Goal: Task Accomplishment & Management: Complete application form

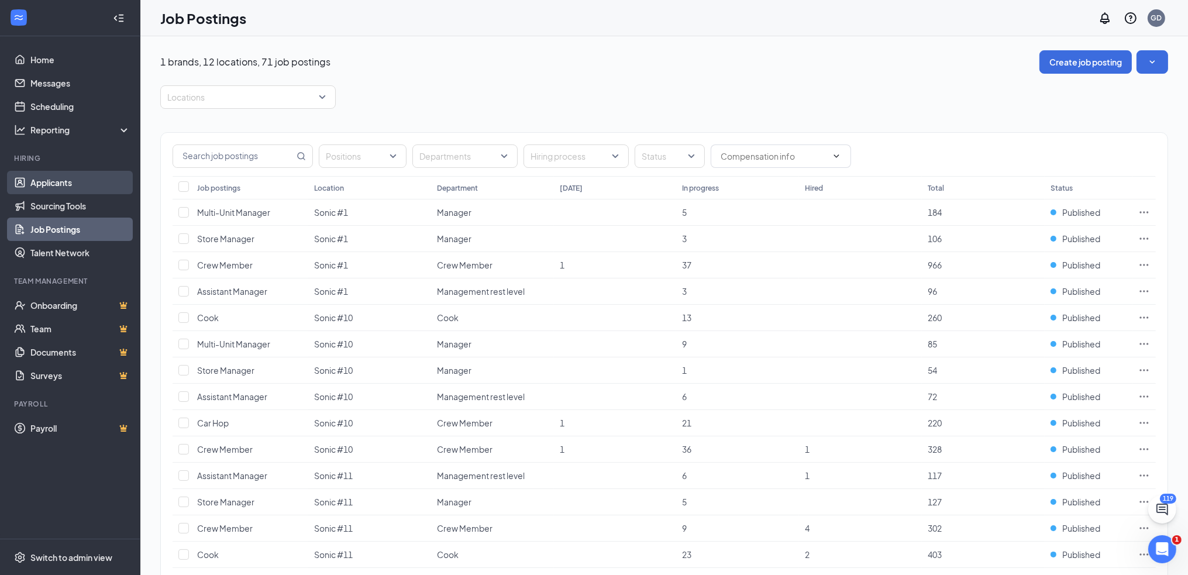
click at [63, 179] on link "Applicants" at bounding box center [80, 182] width 100 height 23
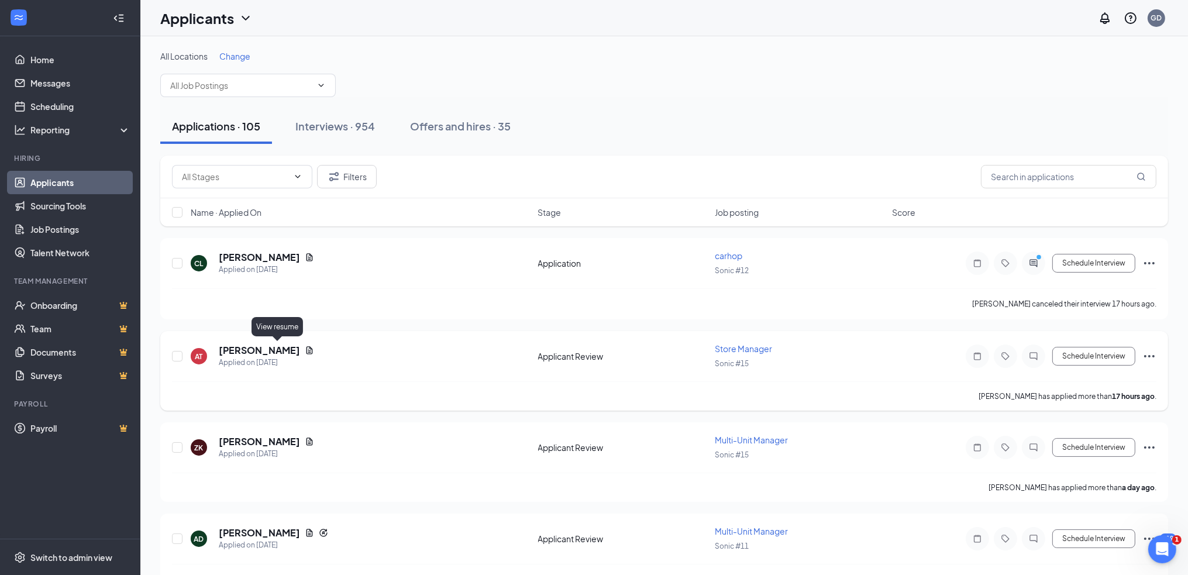
click at [306, 347] on icon "Document" at bounding box center [309, 350] width 6 height 8
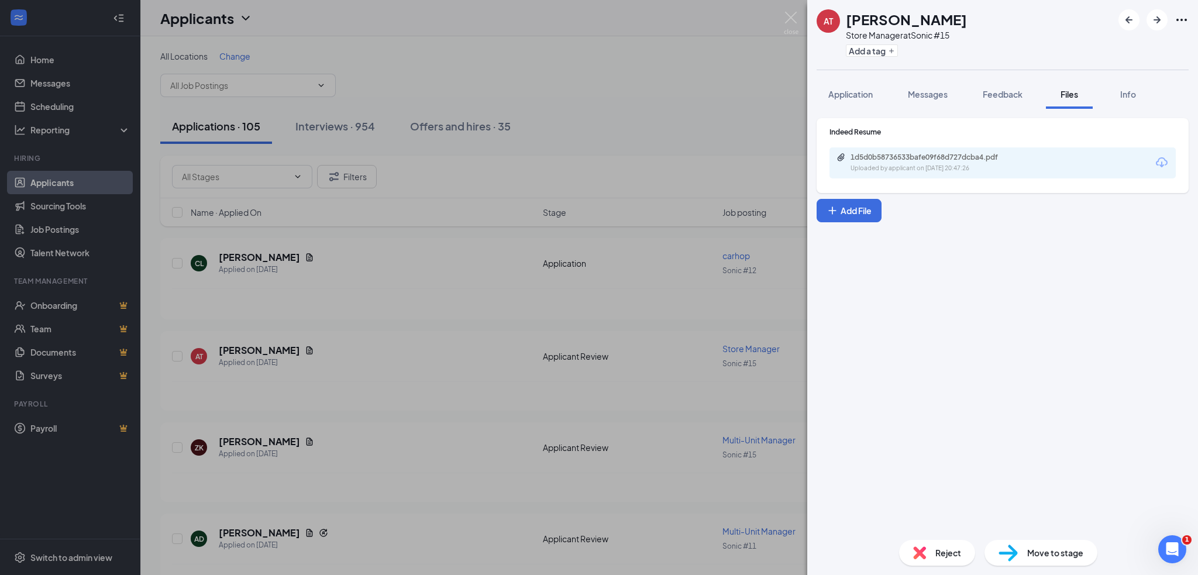
click at [939, 160] on div "1d5d0b58736533bafe09f68d727dcba4.pdf" at bounding box center [932, 157] width 164 height 9
click at [902, 161] on div "1d5d0b58736533bafe09f68d727dcba4.pdf" at bounding box center [932, 157] width 164 height 9
click at [929, 552] on div "Reject" at bounding box center [937, 553] width 76 height 26
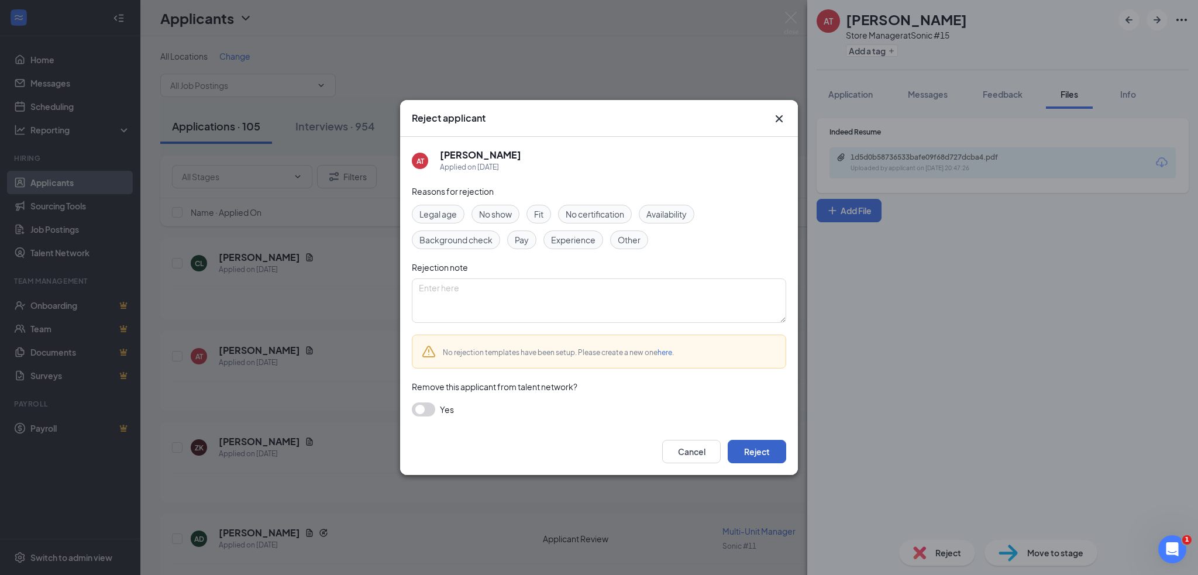
click at [777, 454] on button "Reject" at bounding box center [757, 451] width 58 height 23
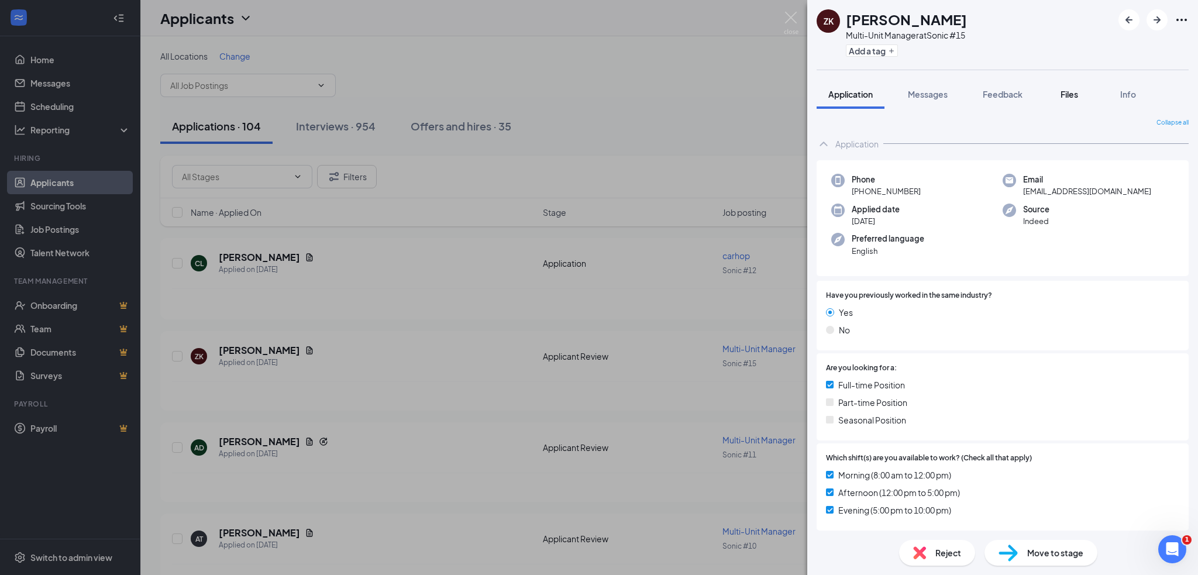
click at [1064, 91] on span "Files" at bounding box center [1069, 94] width 18 height 11
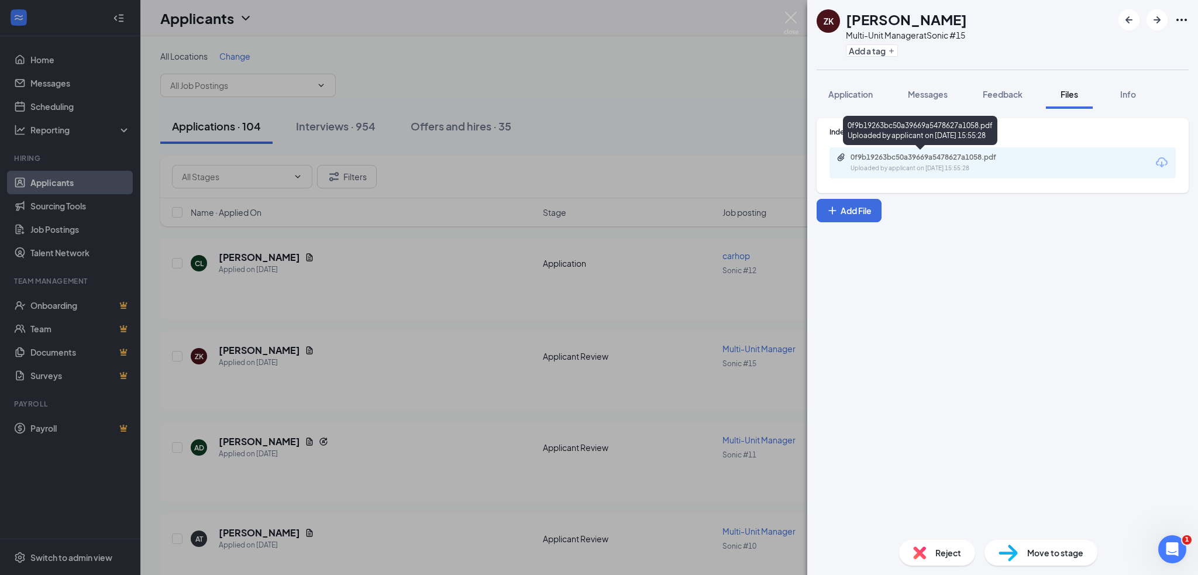
click at [924, 160] on div "0f9b19263bc50a39669a5478627a1058.pdf" at bounding box center [932, 157] width 164 height 9
click at [950, 556] on span "Reject" at bounding box center [948, 552] width 26 height 13
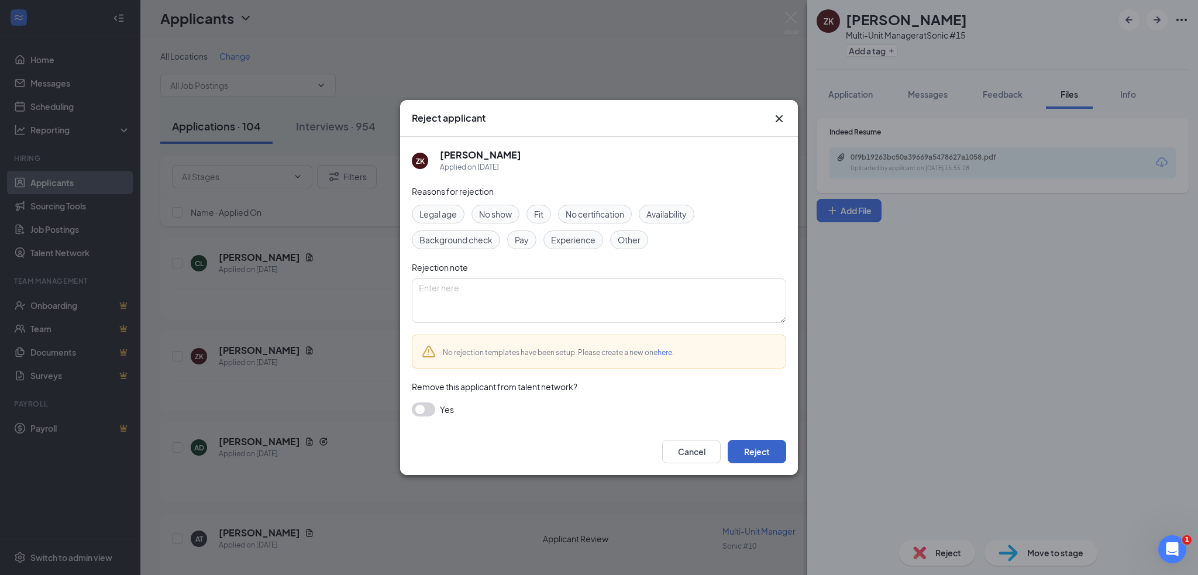
click at [758, 456] on button "Reject" at bounding box center [757, 451] width 58 height 23
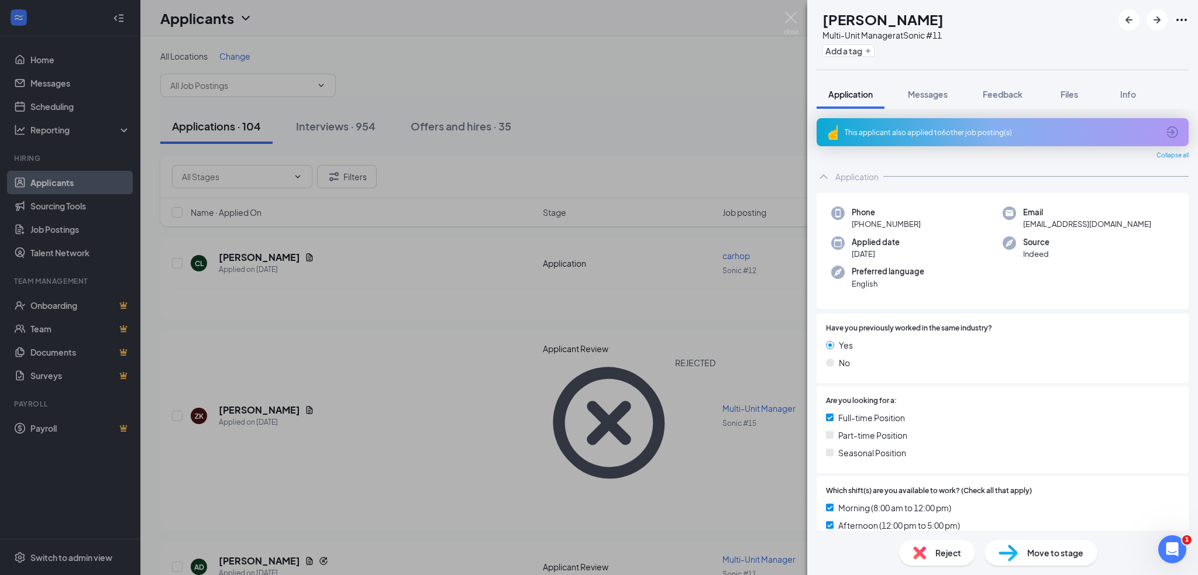
click at [949, 557] on span "Reject" at bounding box center [948, 552] width 26 height 13
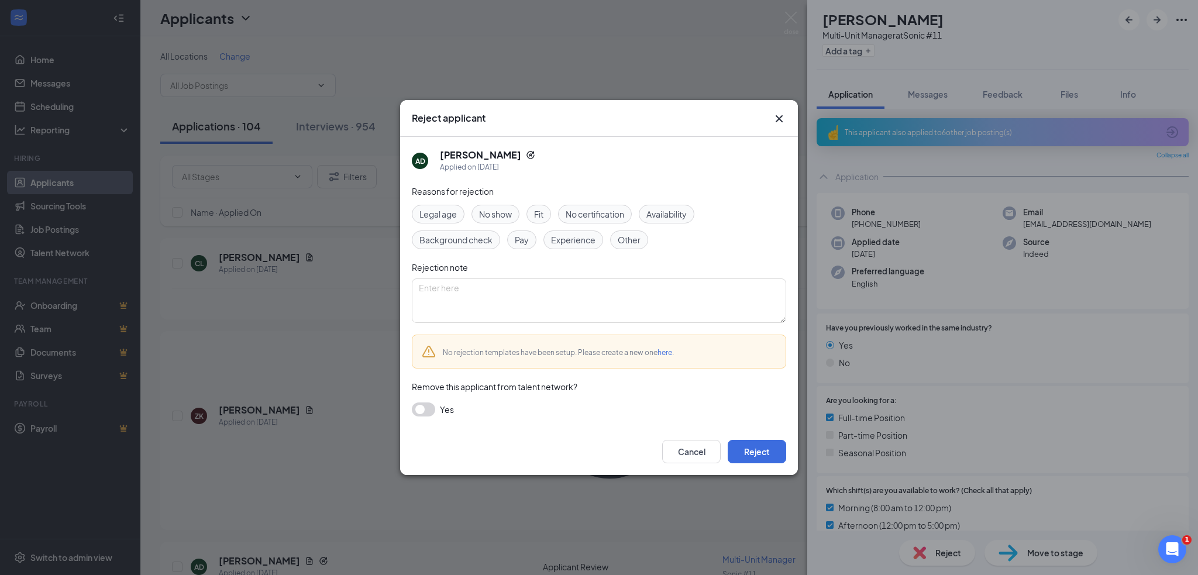
click at [423, 411] on button "button" at bounding box center [423, 409] width 23 height 14
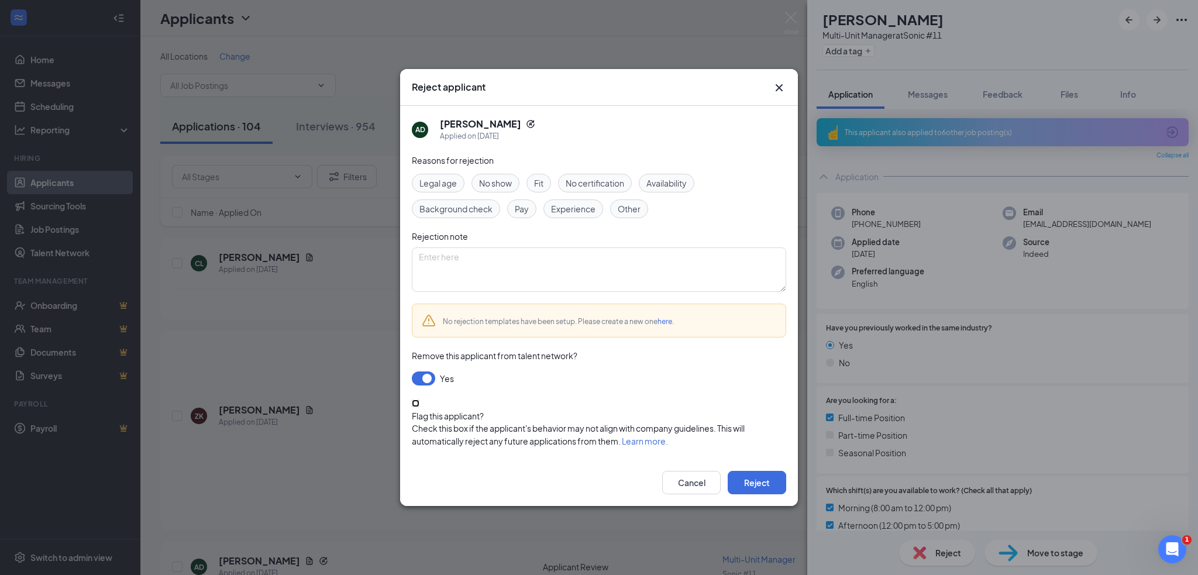
click at [419, 407] on input "Flag this applicant?" at bounding box center [416, 403] width 8 height 8
checkbox input "true"
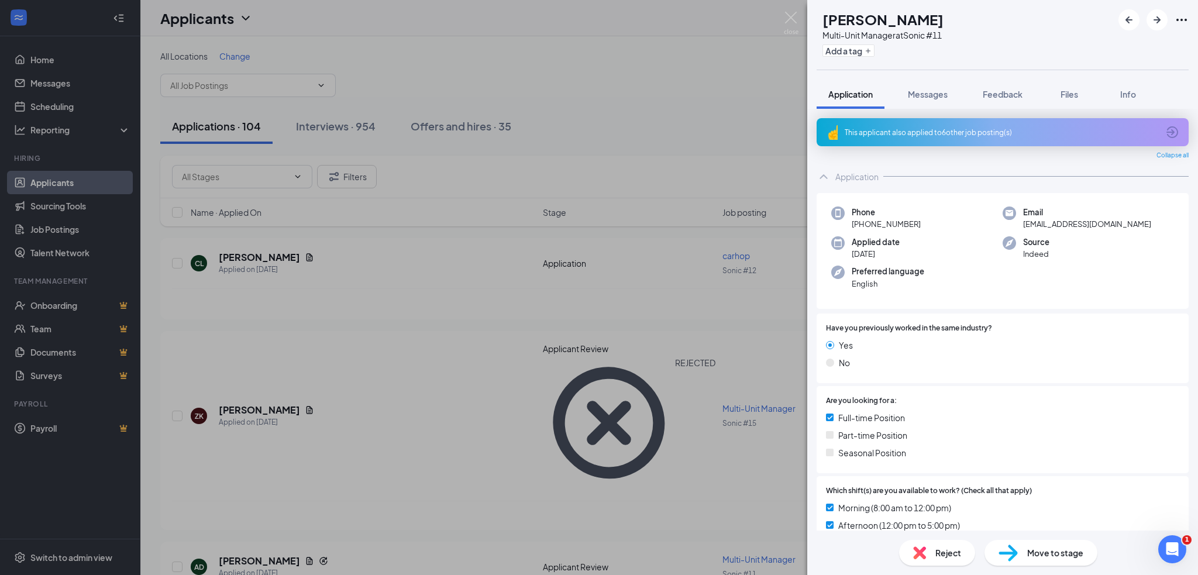
click at [946, 549] on span "Reject" at bounding box center [948, 552] width 26 height 13
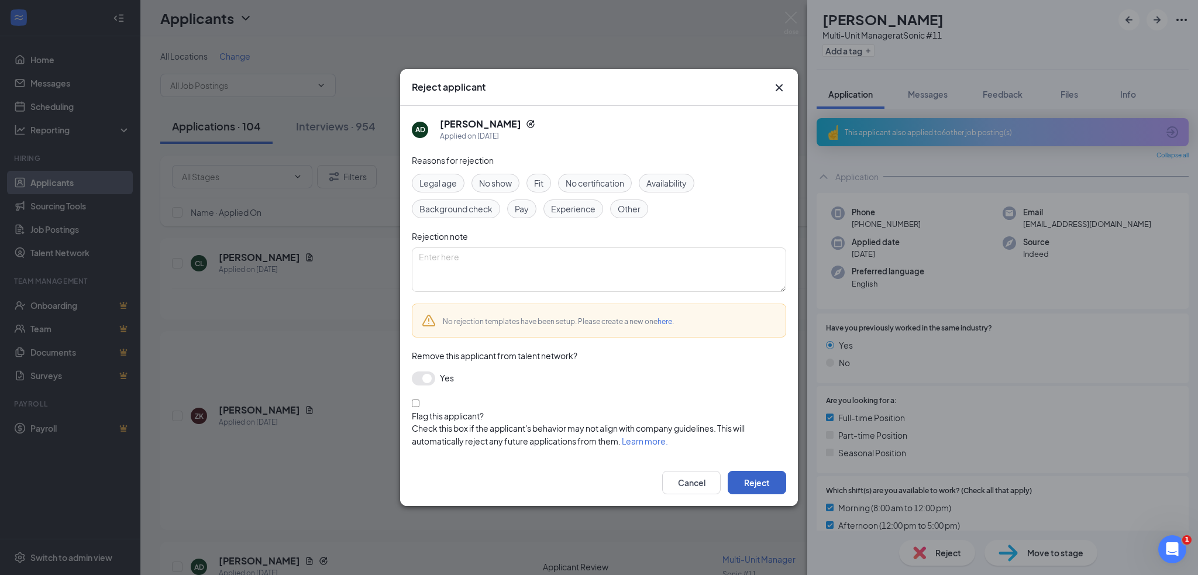
click at [747, 471] on button "Reject" at bounding box center [757, 482] width 58 height 23
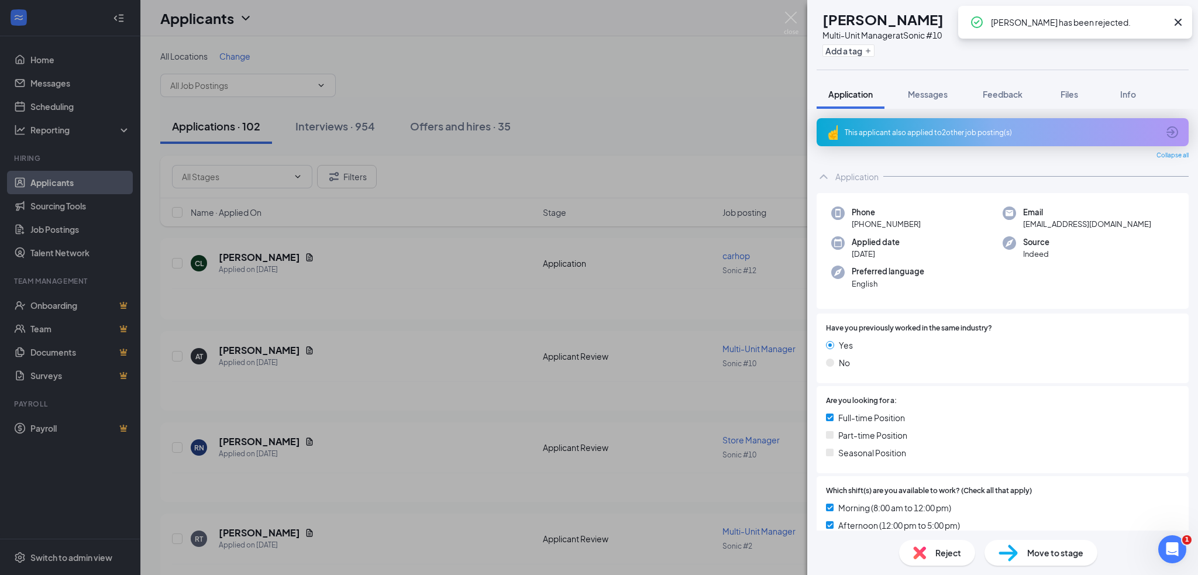
click at [1177, 21] on icon "Cross" at bounding box center [1178, 22] width 7 height 7
click at [1077, 95] on span "Files" at bounding box center [1069, 94] width 18 height 11
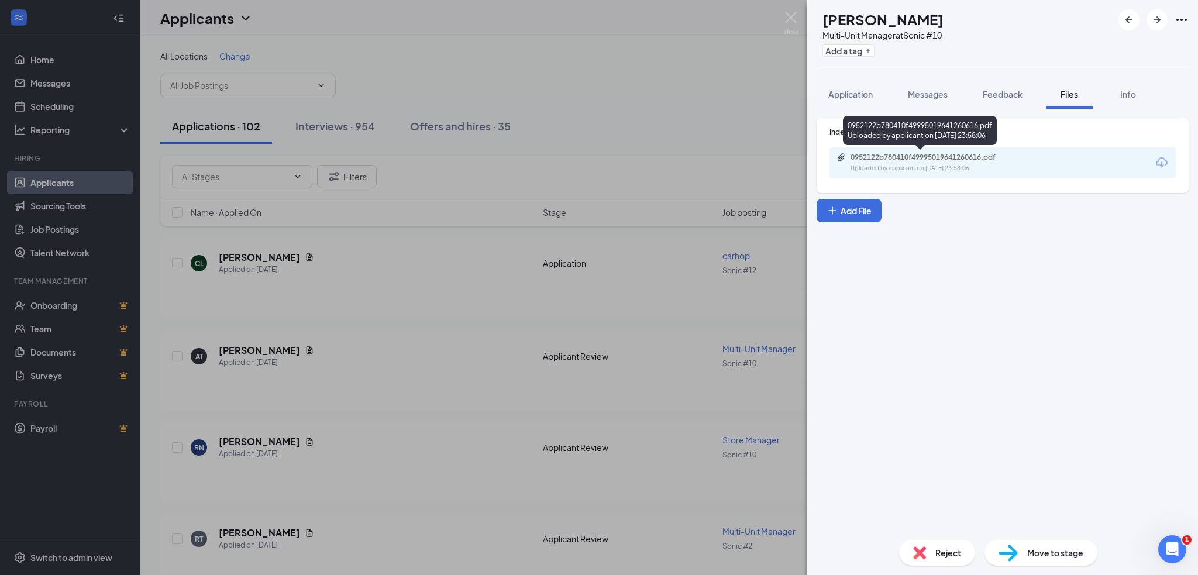
click at [902, 170] on div "Uploaded by applicant on [DATE] 23:58:06" at bounding box center [937, 168] width 175 height 9
click at [932, 555] on div "Reject" at bounding box center [937, 553] width 76 height 26
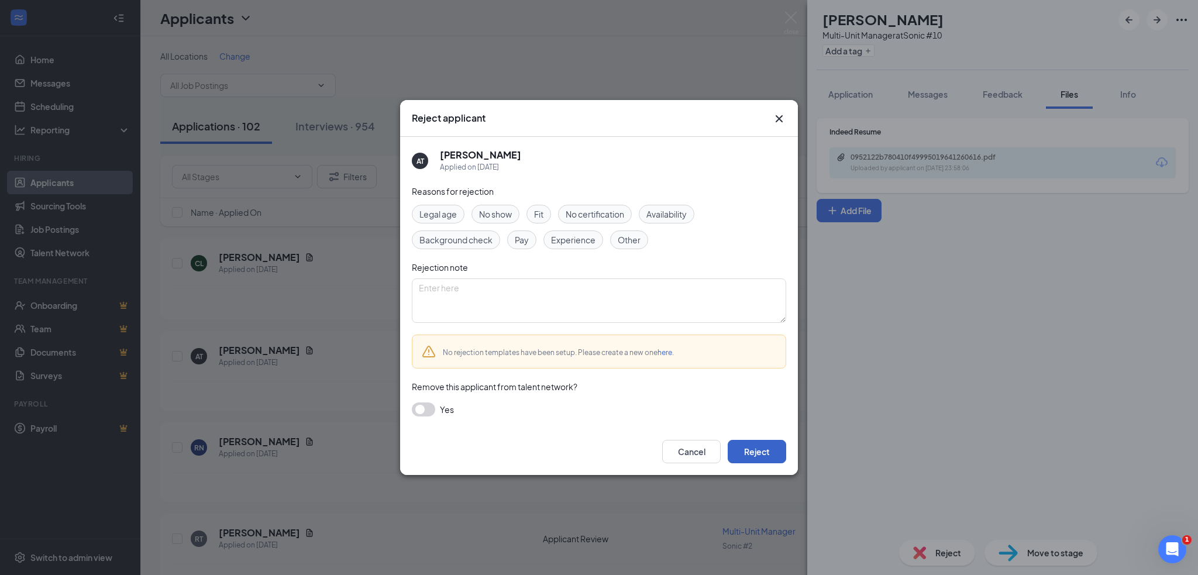
click at [769, 460] on button "Reject" at bounding box center [757, 451] width 58 height 23
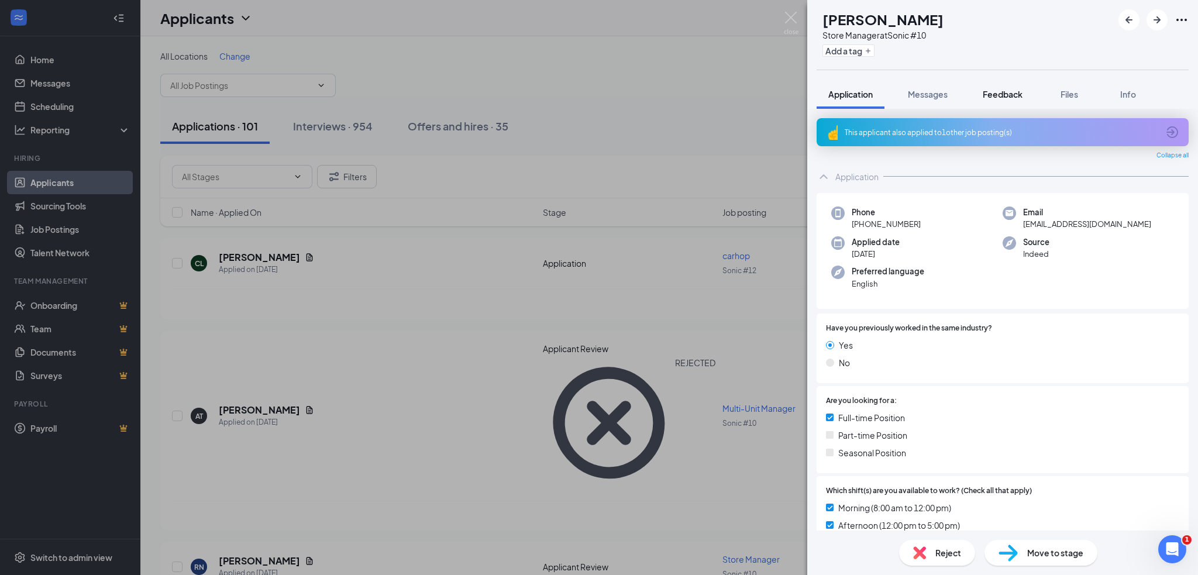
click at [1018, 89] on span "Feedback" at bounding box center [1003, 94] width 40 height 11
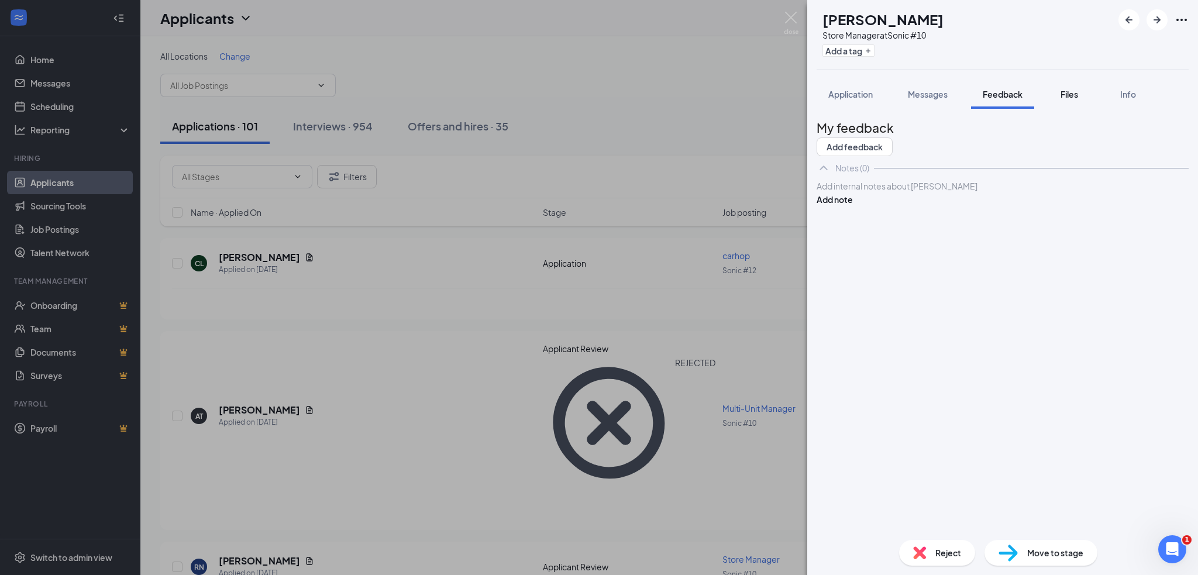
click at [1062, 80] on button "Files" at bounding box center [1069, 94] width 47 height 29
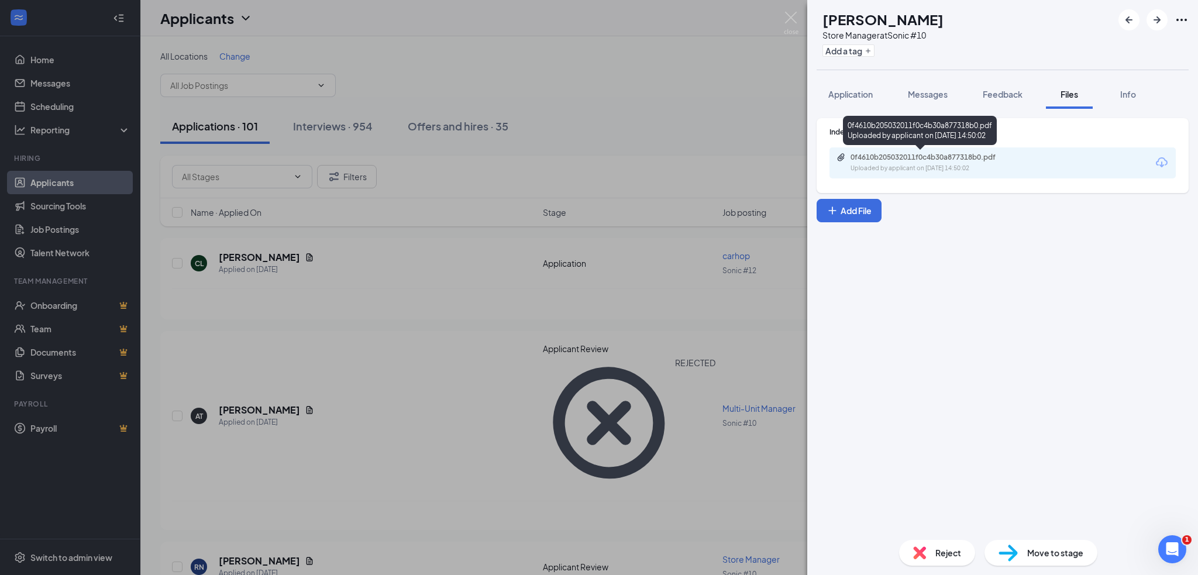
click at [943, 164] on div "Uploaded by applicant on [DATE] 14:50:02" at bounding box center [937, 168] width 175 height 9
click at [948, 564] on div "Reject" at bounding box center [937, 553] width 76 height 26
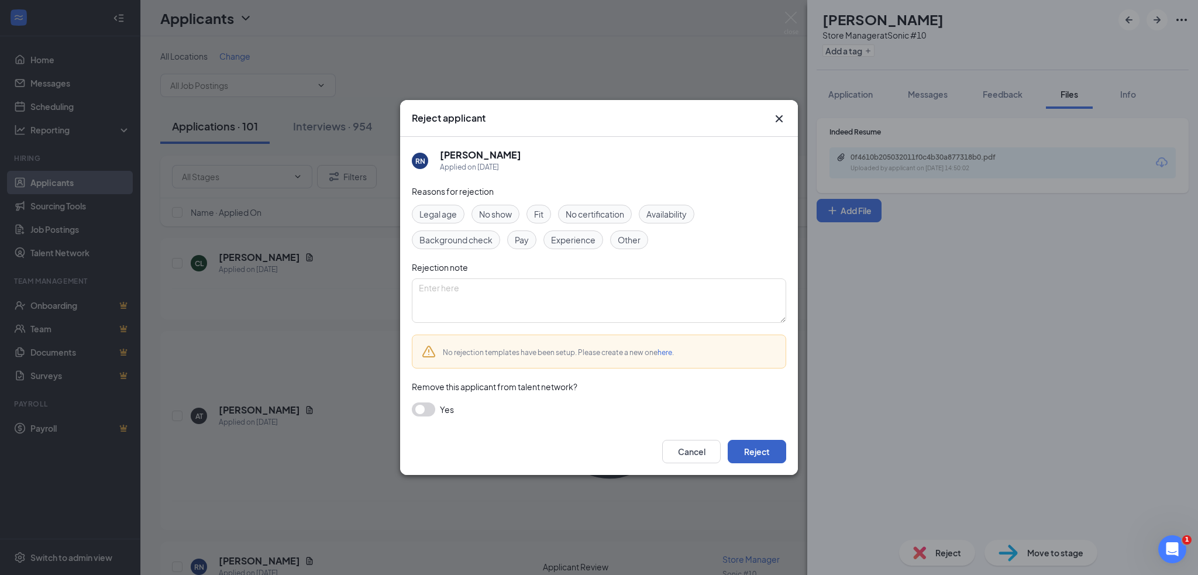
click at [767, 451] on button "Reject" at bounding box center [757, 451] width 58 height 23
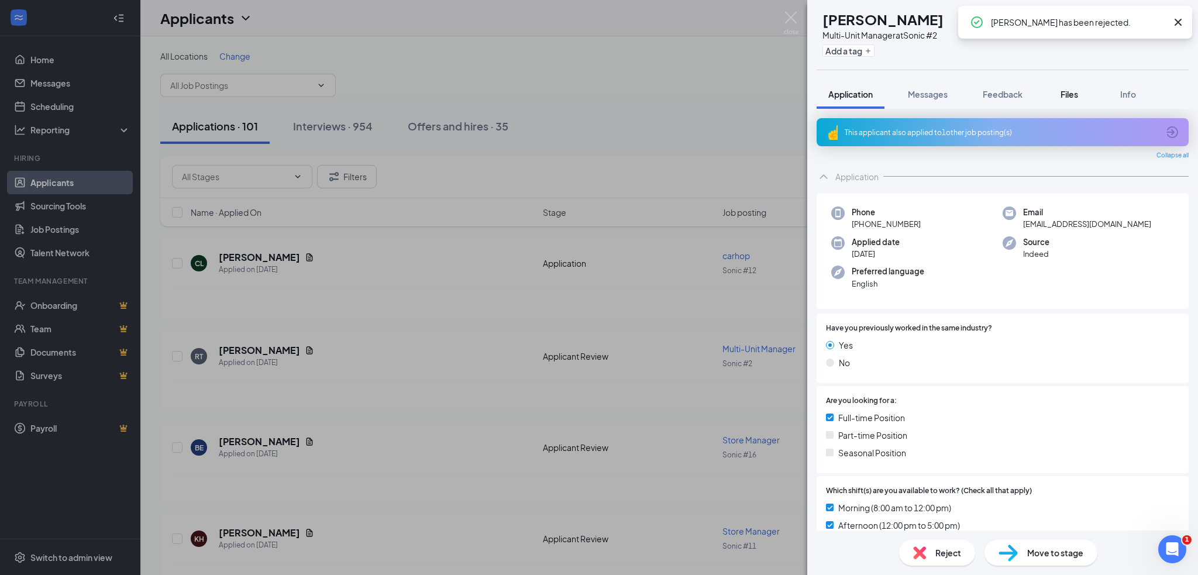
drag, startPoint x: 1058, startPoint y: 92, endPoint x: 1048, endPoint y: 99, distance: 12.5
click at [1058, 91] on button "Files" at bounding box center [1069, 94] width 47 height 29
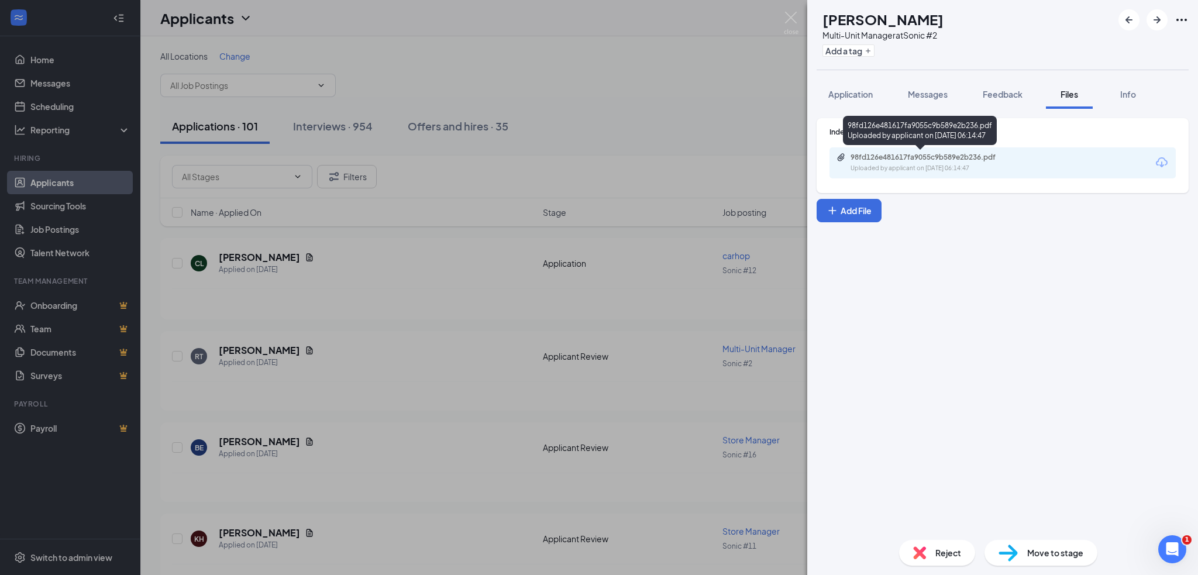
click at [893, 156] on div "98fd126e481617fa9055c9b589e2b236.pdf" at bounding box center [932, 157] width 164 height 9
click at [947, 557] on span "Reject" at bounding box center [948, 552] width 26 height 13
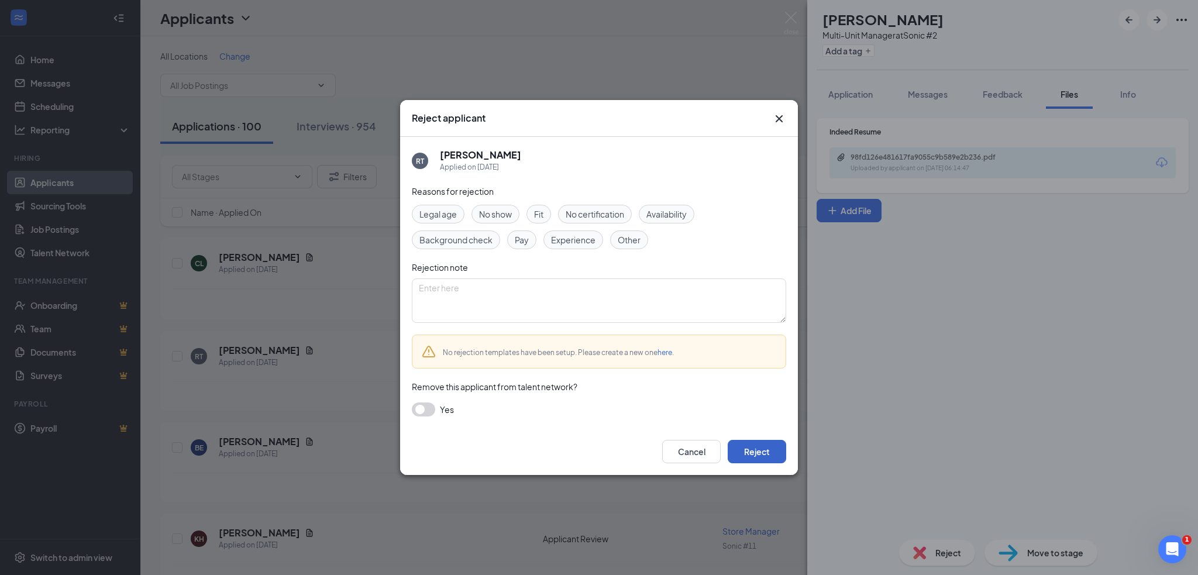
click at [770, 454] on button "Reject" at bounding box center [757, 451] width 58 height 23
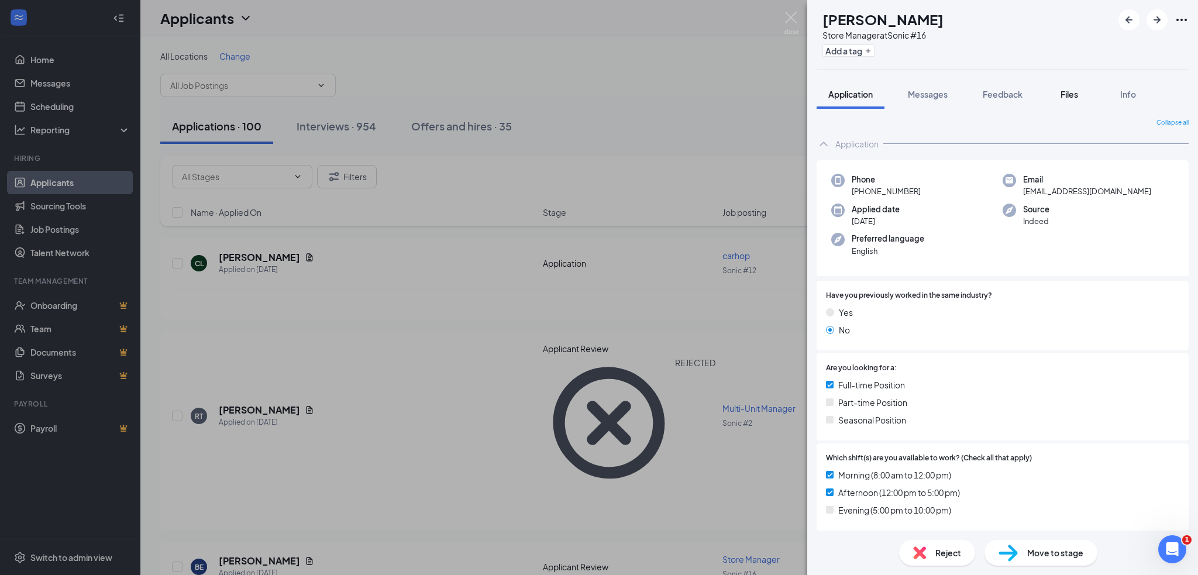
click at [1075, 95] on span "Files" at bounding box center [1069, 94] width 18 height 11
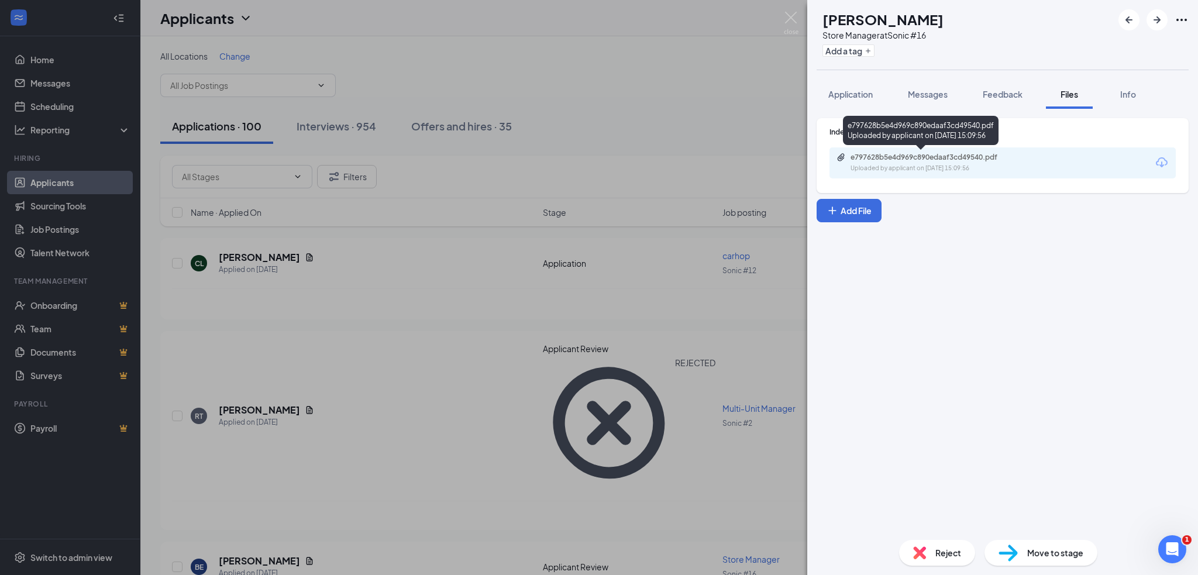
click at [962, 161] on div "e797628b5e4d969c890edaaf3cd49540.pdf" at bounding box center [932, 157] width 164 height 9
click at [943, 558] on span "Reject" at bounding box center [948, 552] width 26 height 13
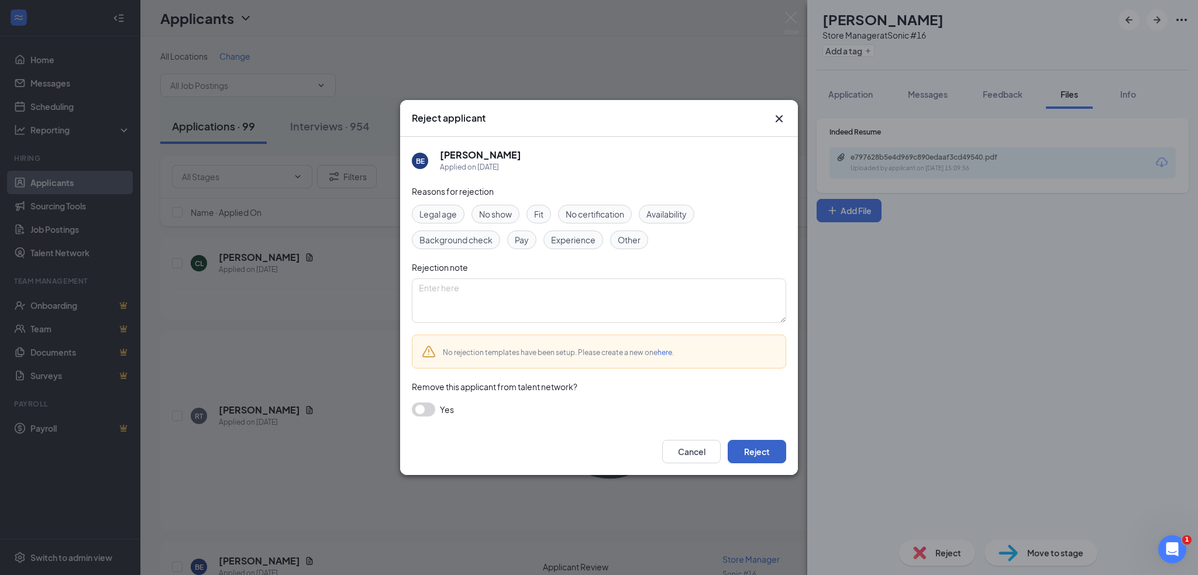
click at [744, 449] on button "Reject" at bounding box center [757, 451] width 58 height 23
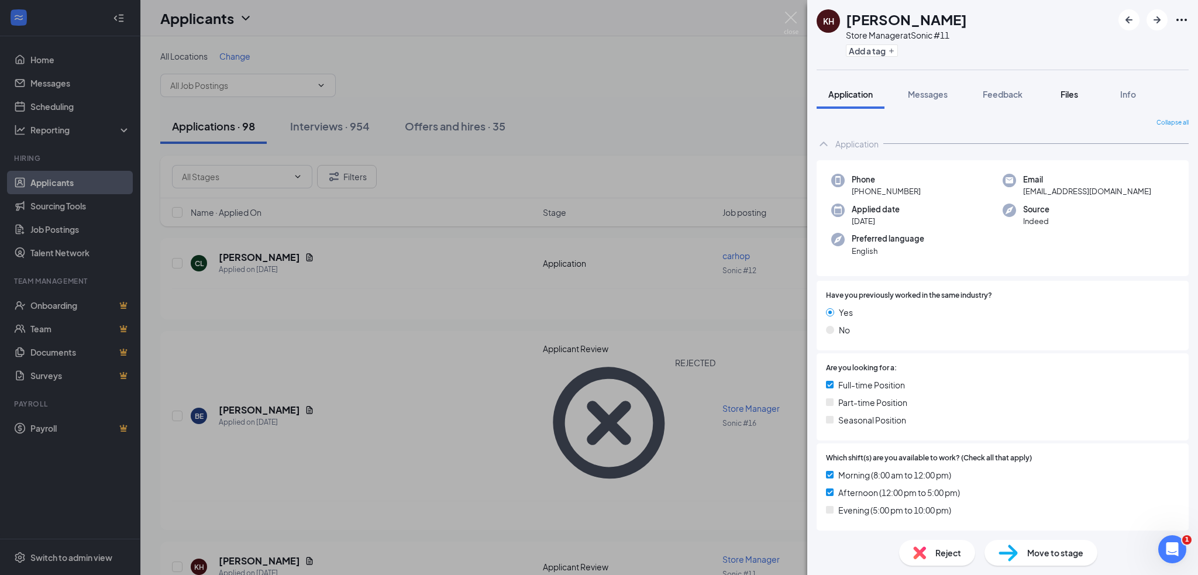
click at [1072, 85] on button "Files" at bounding box center [1069, 94] width 47 height 29
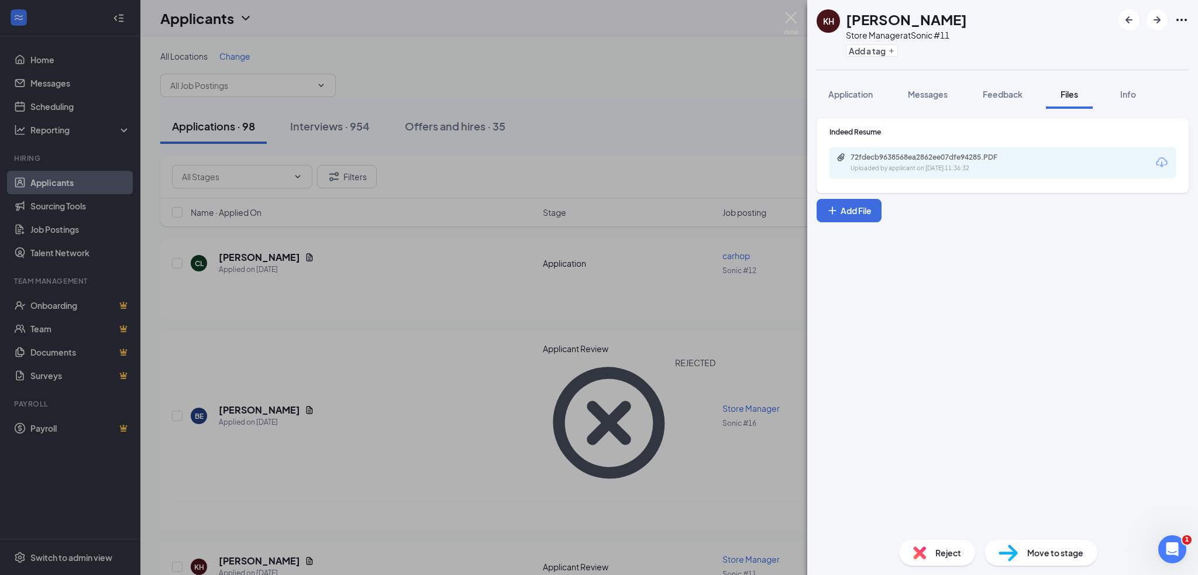
click at [922, 149] on div "72fdecb9638568ea2862ee07dfe94285.PDF Uploaded by applicant on [DATE] 11:36:32" at bounding box center [1002, 162] width 346 height 31
click at [903, 175] on div "72fdecb9638568ea2862ee07dfe94285.PDF Uploaded by applicant on [DATE] 11:36:32" at bounding box center [1002, 162] width 346 height 31
click at [908, 160] on div "72fdecb9638568ea2862ee07dfe94285.PDF" at bounding box center [932, 157] width 164 height 9
click at [946, 546] on span "Reject" at bounding box center [948, 552] width 26 height 13
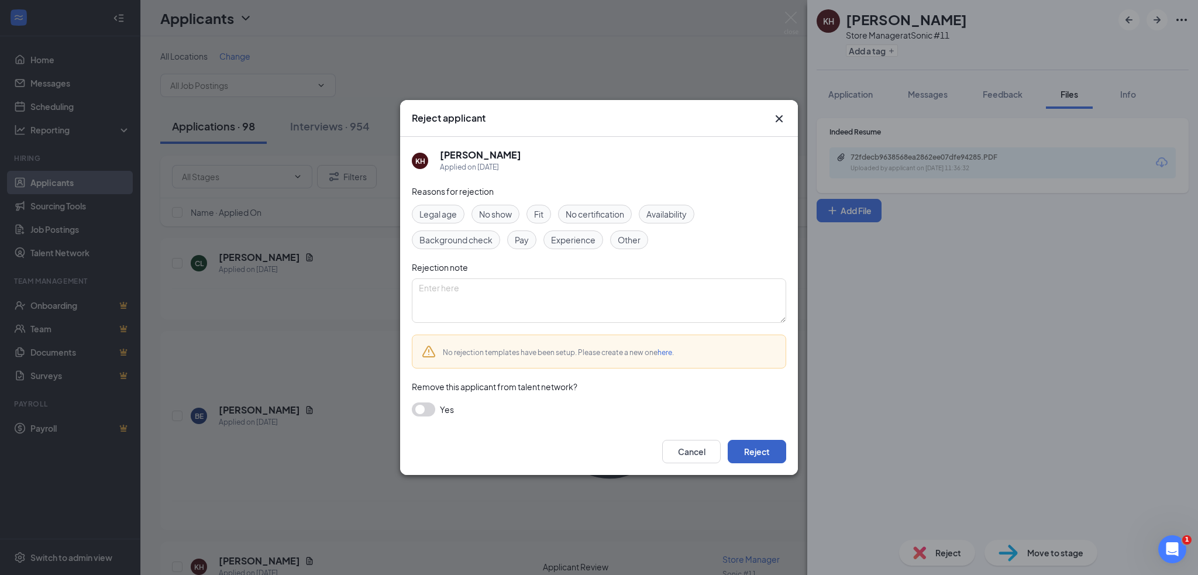
click at [753, 446] on button "Reject" at bounding box center [757, 451] width 58 height 23
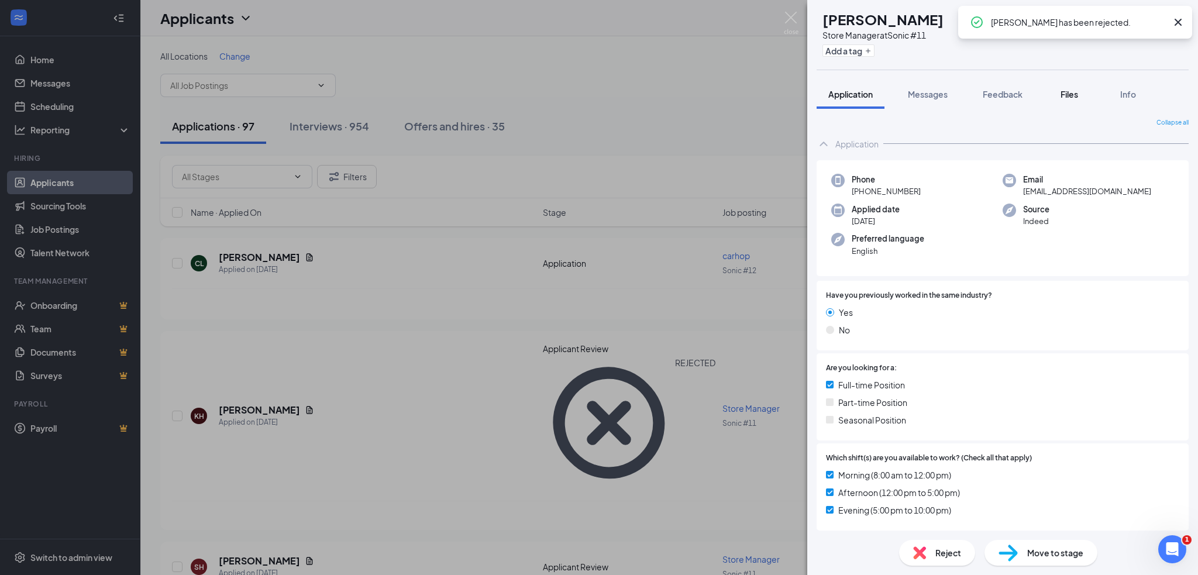
click at [1063, 96] on span "Files" at bounding box center [1069, 94] width 18 height 11
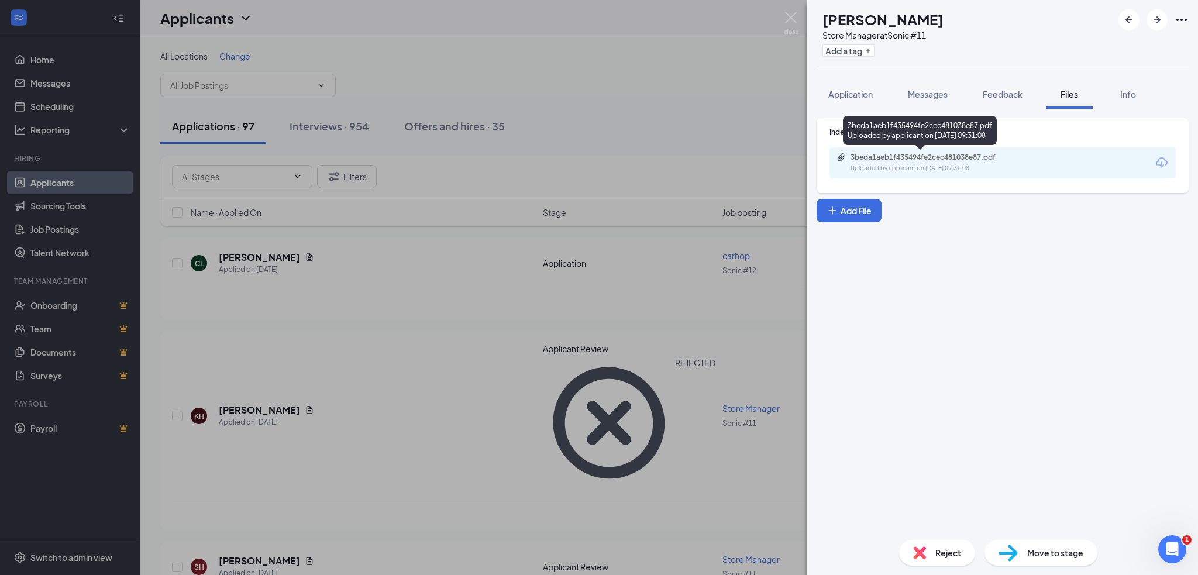
click at [994, 158] on div "3beda1aeb1f435494fe2cec481038e87.pdf" at bounding box center [932, 157] width 164 height 9
click at [959, 555] on span "Reject" at bounding box center [948, 552] width 26 height 13
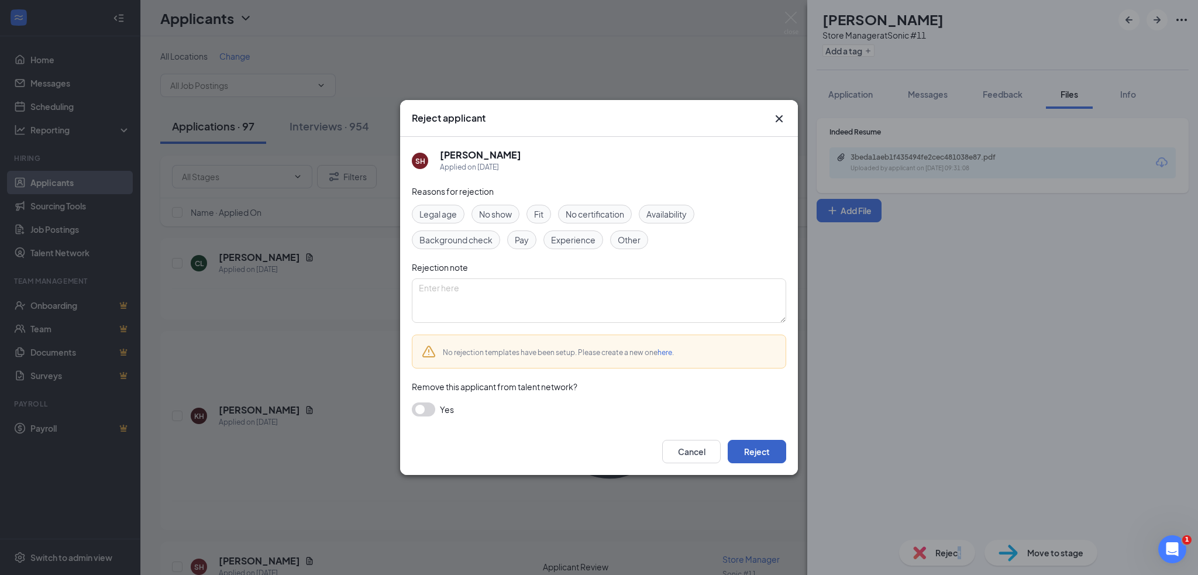
click at [764, 458] on button "Reject" at bounding box center [757, 451] width 58 height 23
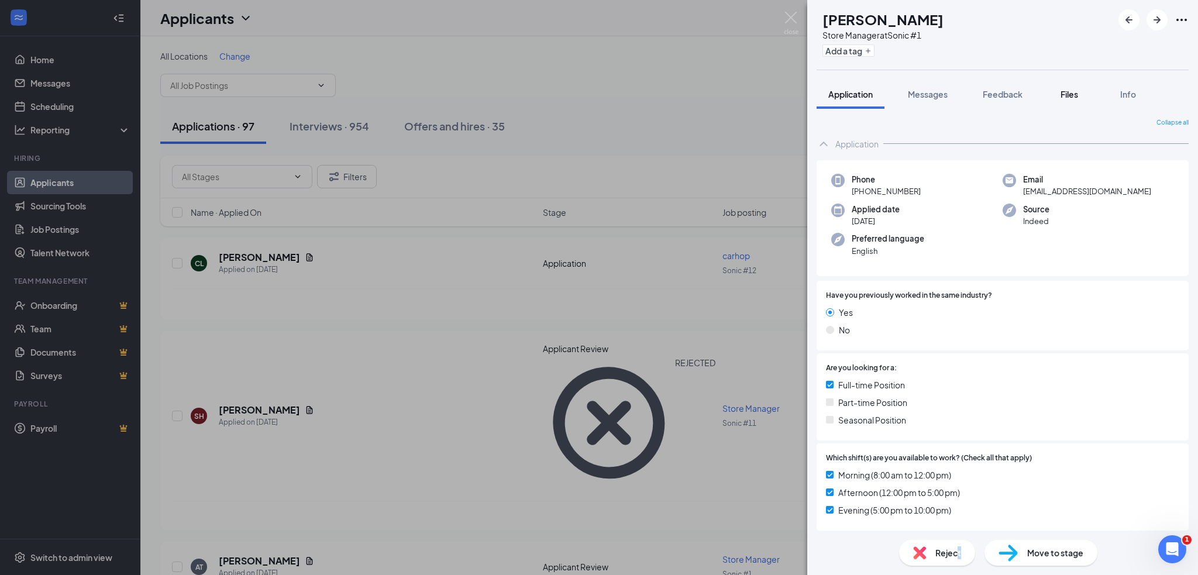
click at [1071, 89] on span "Files" at bounding box center [1069, 94] width 18 height 11
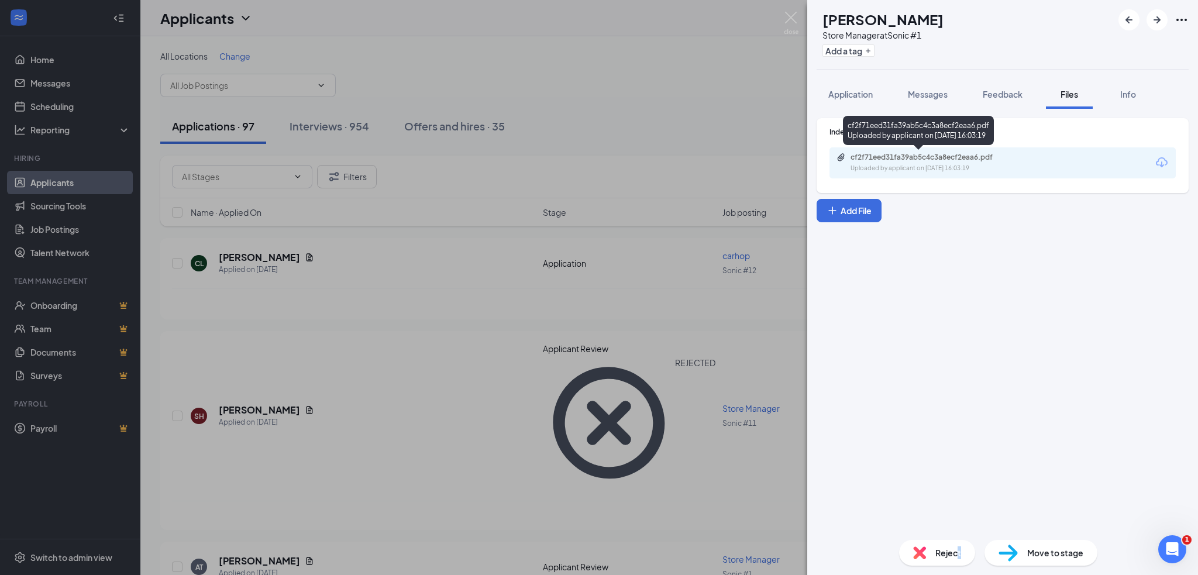
click at [918, 156] on div "cf2f71eed31fa39ab5c4c3a8ecf2eaa6.pdf" at bounding box center [932, 157] width 164 height 9
click at [952, 554] on span "Reject" at bounding box center [948, 552] width 26 height 13
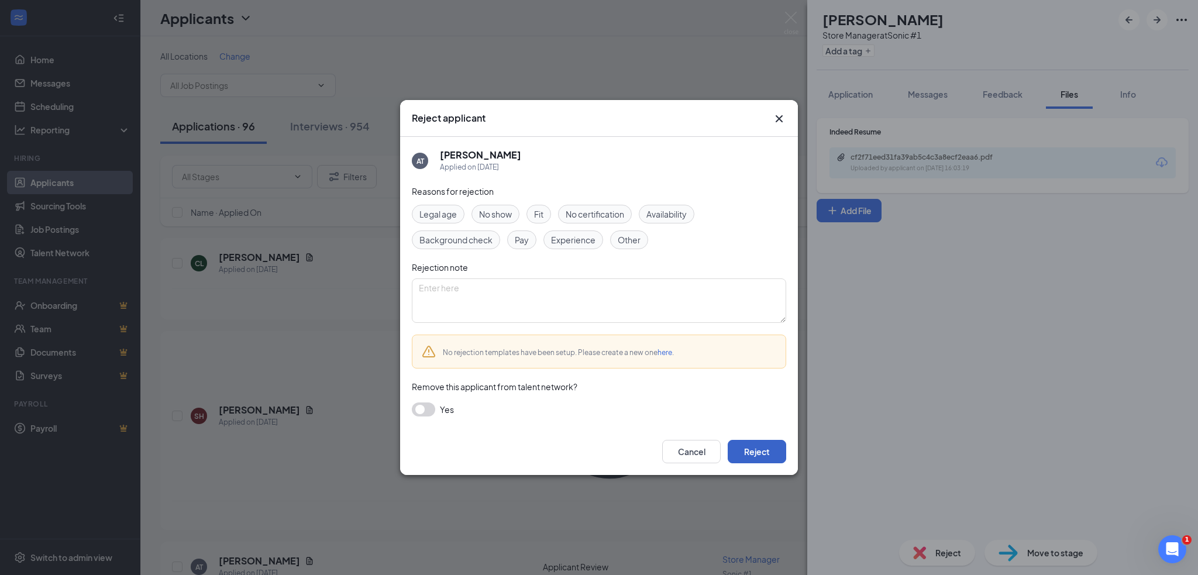
click at [756, 447] on button "Reject" at bounding box center [757, 451] width 58 height 23
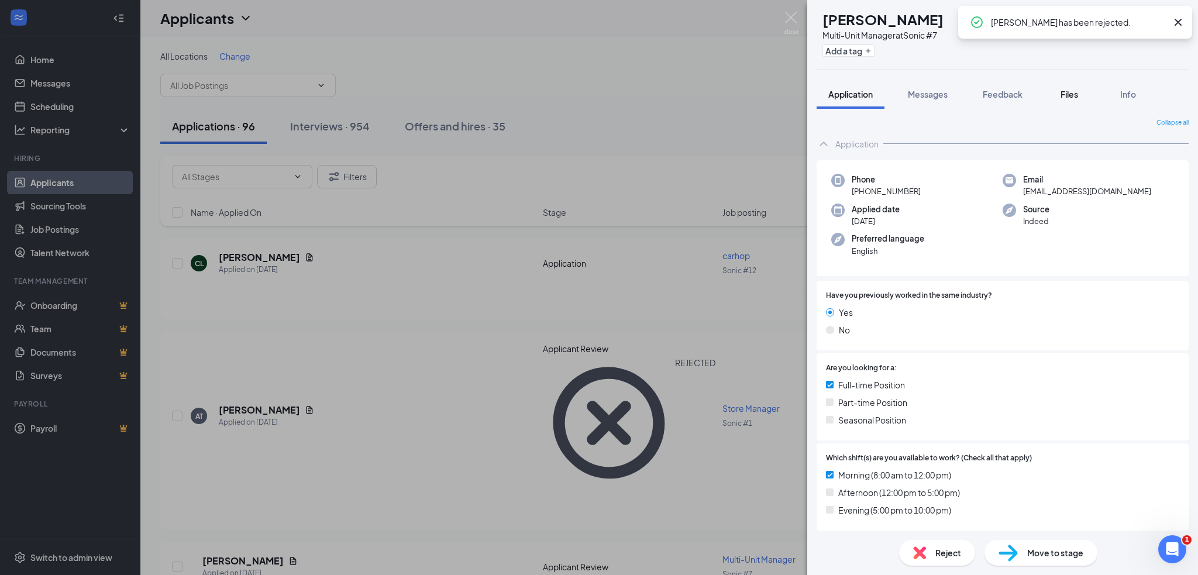
drag, startPoint x: 1066, startPoint y: 97, endPoint x: 1058, endPoint y: 105, distance: 11.6
click at [1068, 97] on span "Files" at bounding box center [1069, 94] width 18 height 11
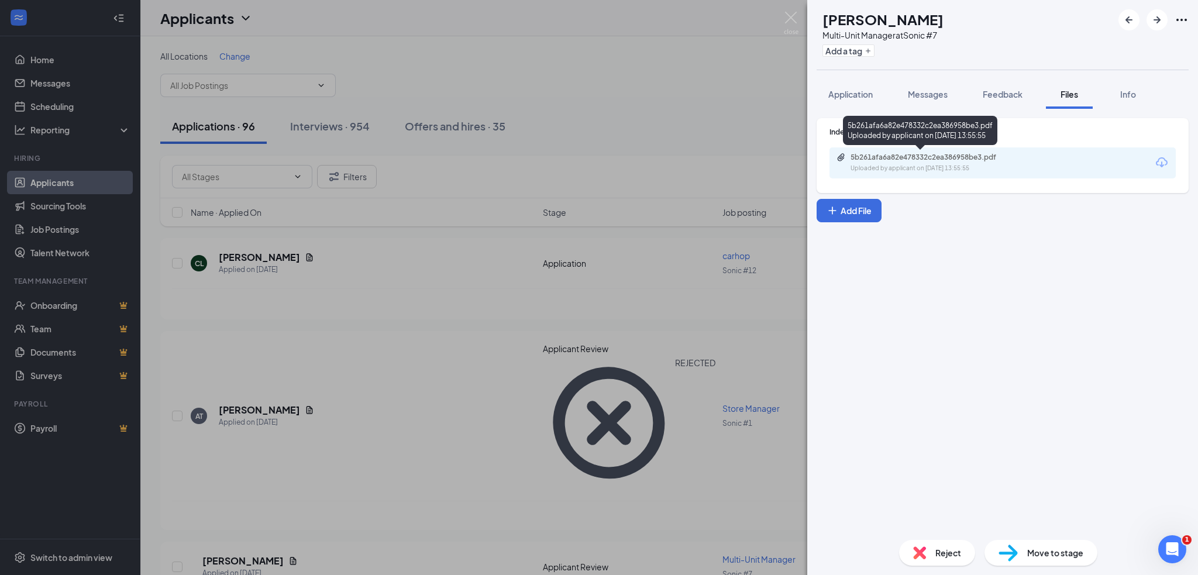
click at [889, 159] on div "5b261afa6a82e478332c2ea386958be3.pdf" at bounding box center [932, 157] width 164 height 9
click at [917, 547] on img at bounding box center [919, 552] width 13 height 13
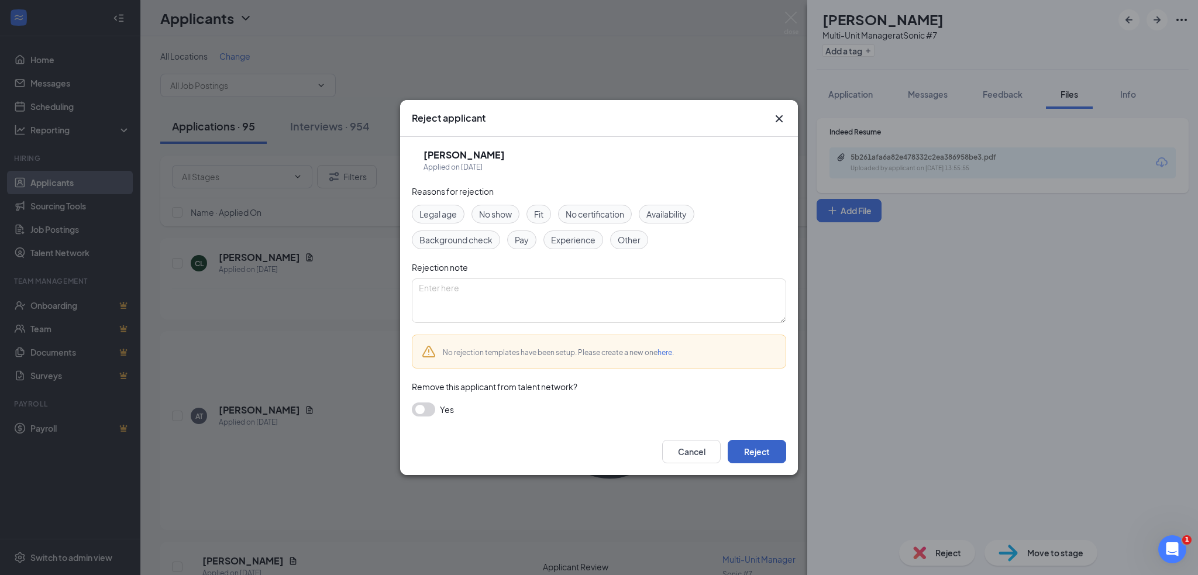
click at [746, 452] on button "Reject" at bounding box center [757, 451] width 58 height 23
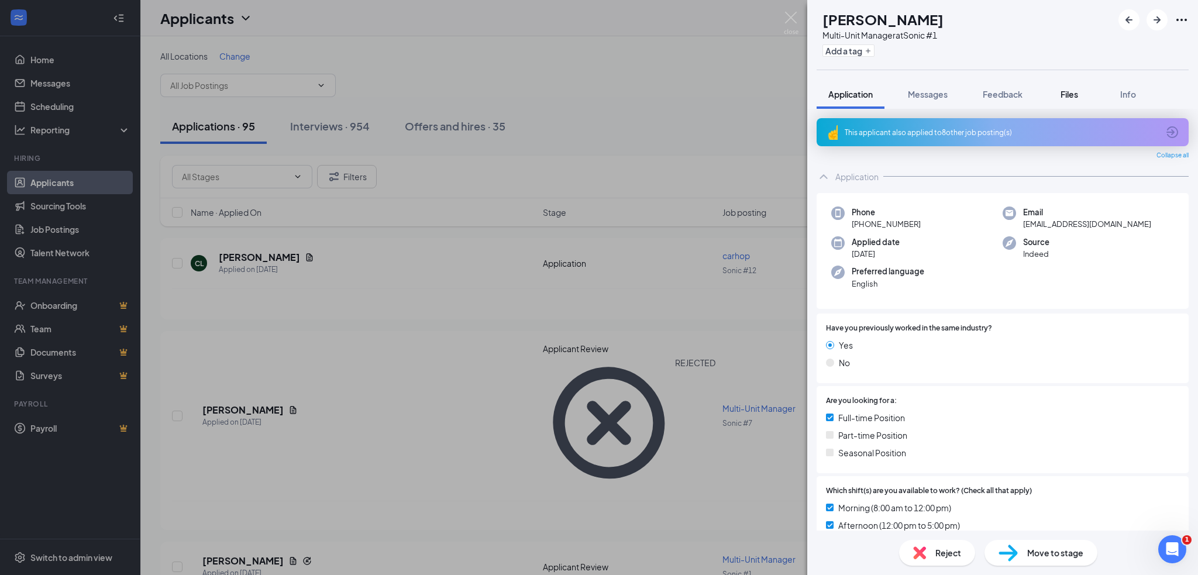
click at [1071, 89] on span "Files" at bounding box center [1069, 94] width 18 height 11
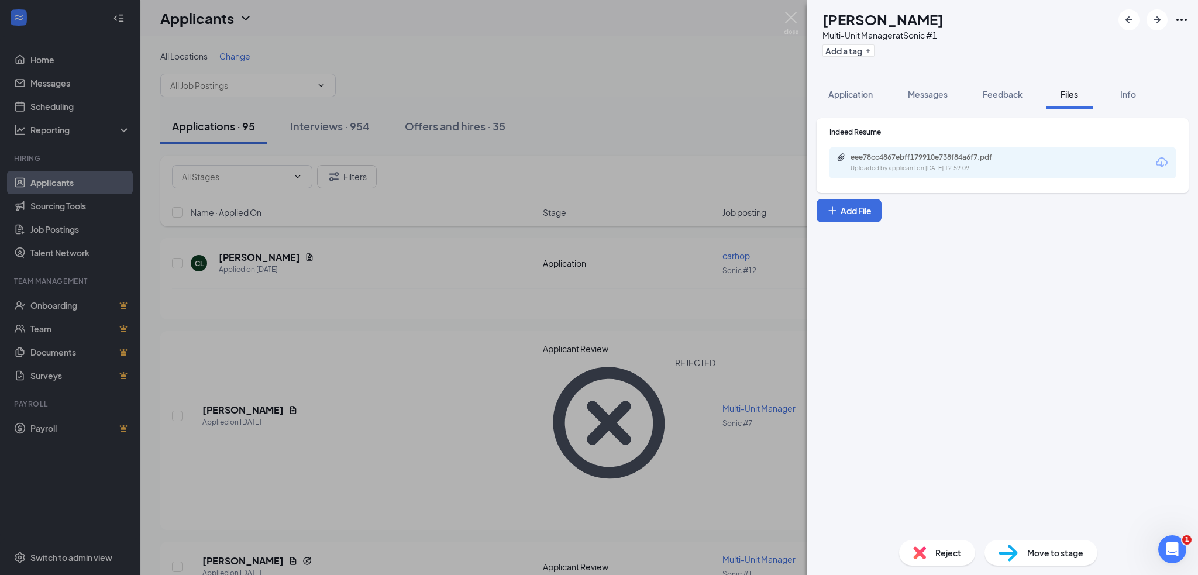
click at [950, 153] on div "eee78cc4867ebff179910e738f84a6f7.pdf" at bounding box center [932, 157] width 164 height 9
click at [944, 557] on span "Reject" at bounding box center [948, 552] width 26 height 13
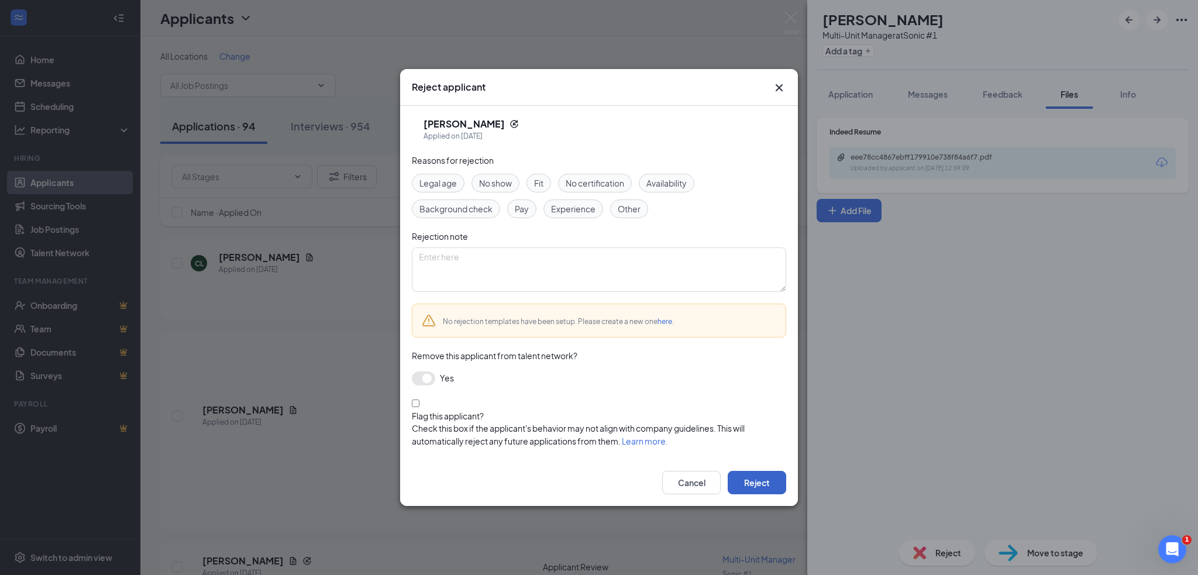
click at [754, 471] on button "Reject" at bounding box center [757, 482] width 58 height 23
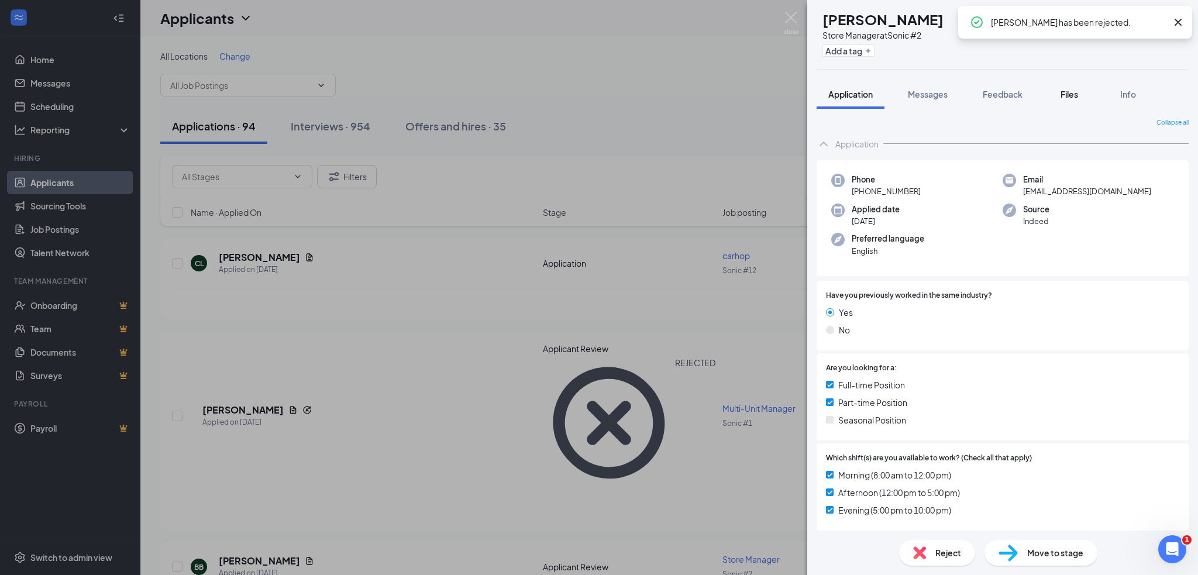
click at [1067, 94] on span "Files" at bounding box center [1069, 94] width 18 height 11
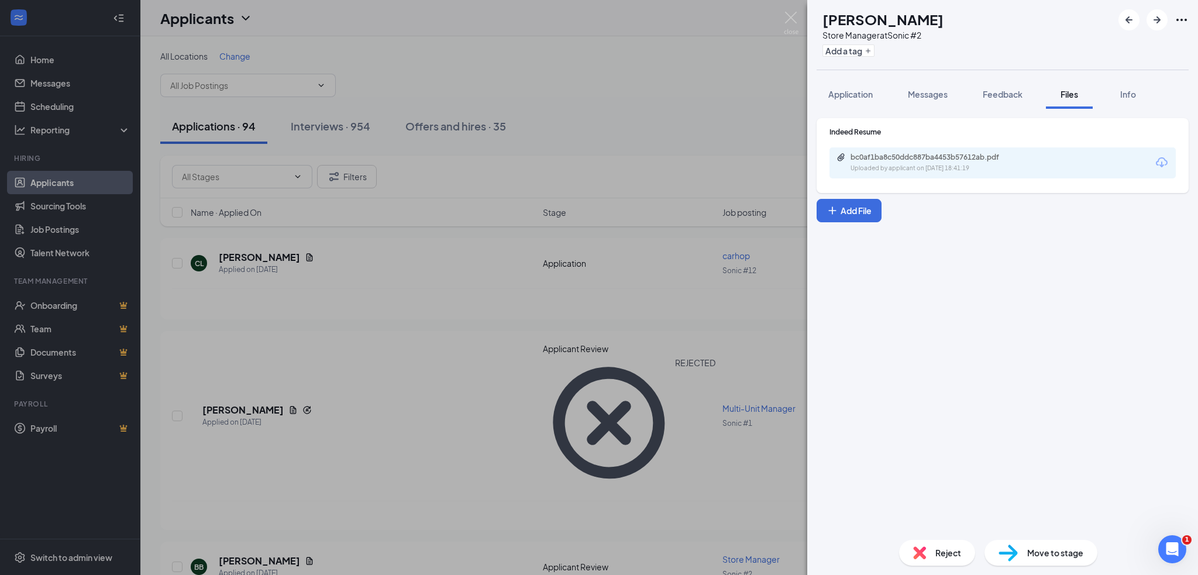
click at [945, 166] on div "Uploaded by applicant on [DATE] 18:41:19" at bounding box center [937, 168] width 175 height 9
click at [945, 559] on span "Reject" at bounding box center [948, 552] width 26 height 13
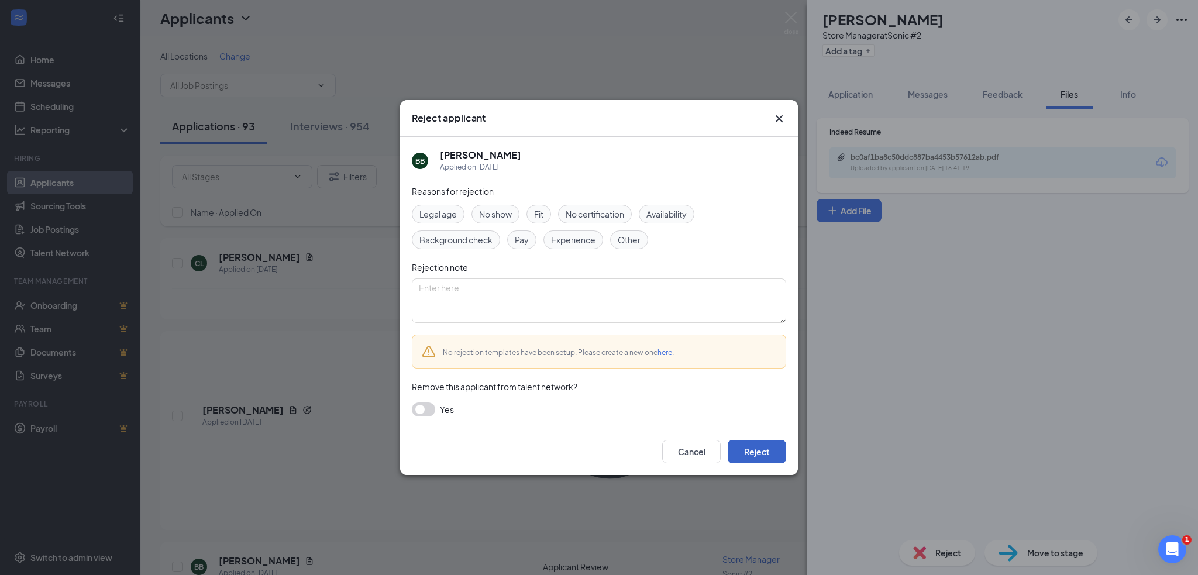
click at [759, 449] on button "Reject" at bounding box center [757, 451] width 58 height 23
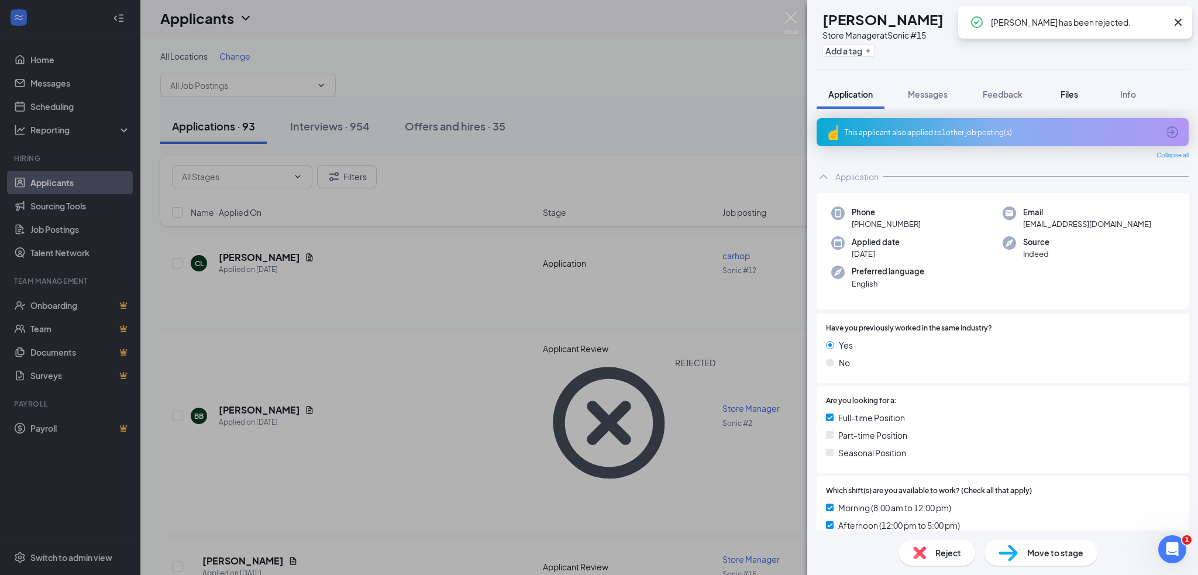
click at [1055, 95] on button "Files" at bounding box center [1069, 94] width 47 height 29
click at [1069, 91] on span "Files" at bounding box center [1069, 94] width 18 height 11
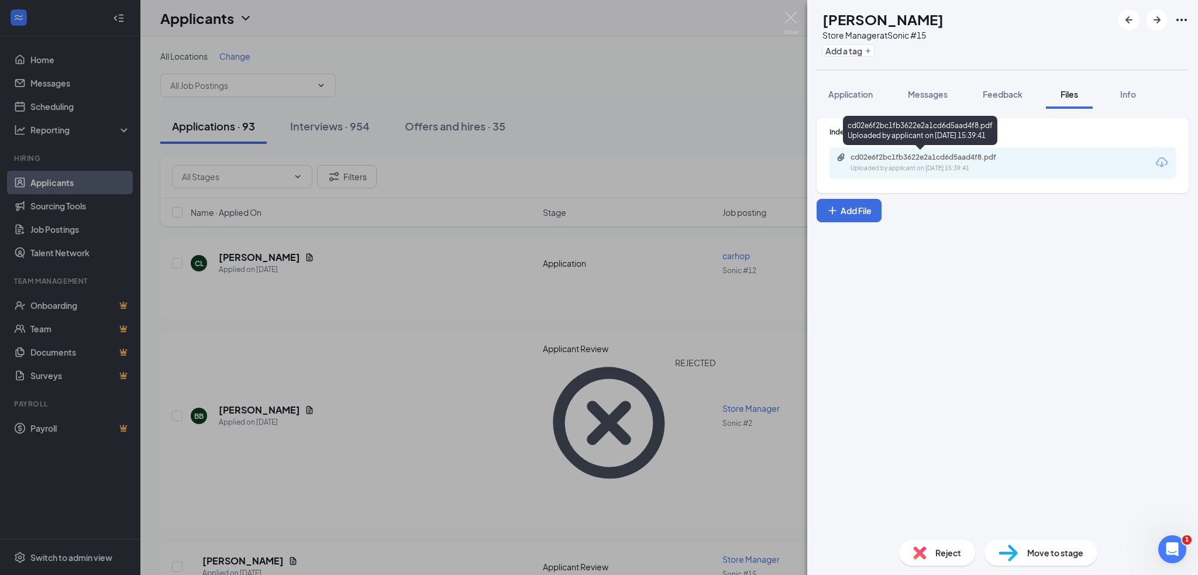
click at [876, 157] on div "cd02e6f2bc1fb3622e2a1cd6d5aad4f8.pdf" at bounding box center [932, 157] width 164 height 9
click at [930, 545] on div "Reject" at bounding box center [937, 553] width 76 height 26
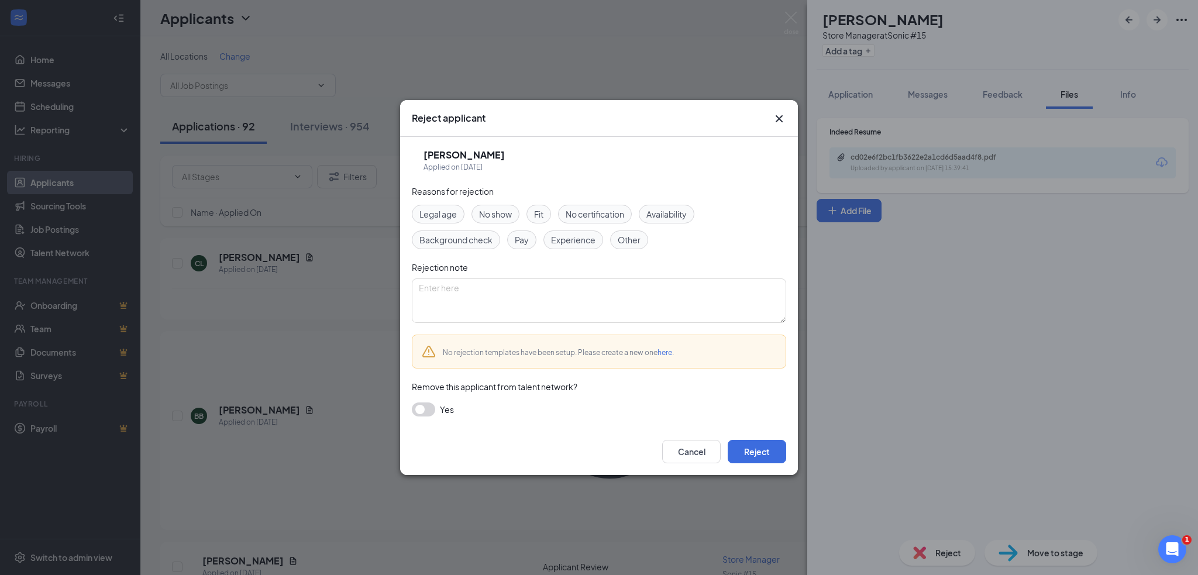
click at [779, 435] on div "Cancel Reject" at bounding box center [599, 451] width 398 height 47
click at [779, 442] on button "Reject" at bounding box center [757, 451] width 58 height 23
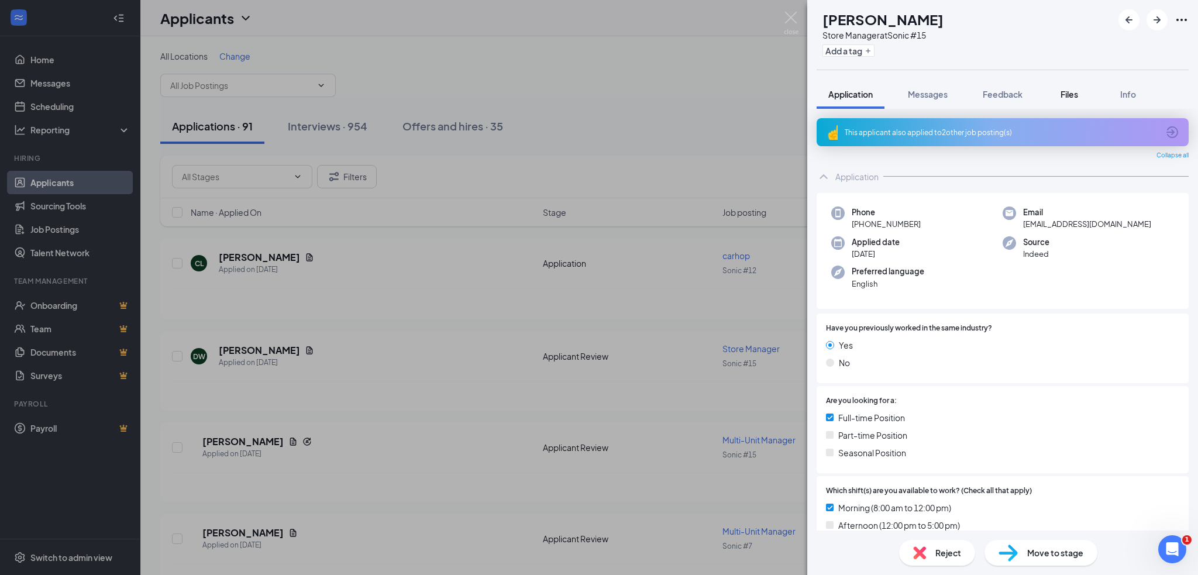
click at [1071, 98] on span "Files" at bounding box center [1069, 94] width 18 height 11
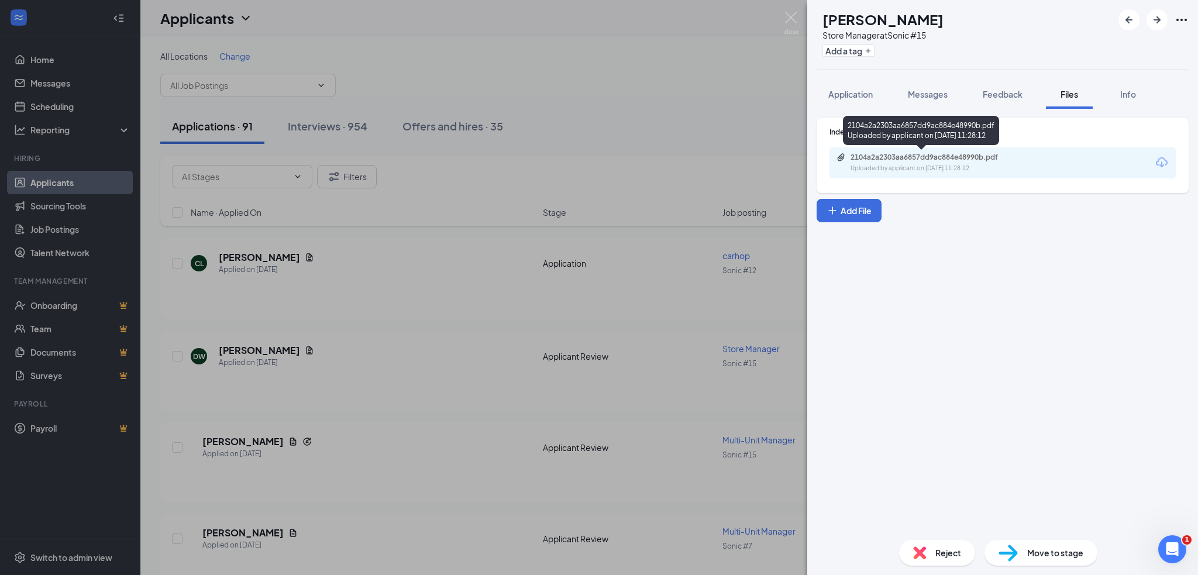
click at [911, 154] on div "2104a2a2303aa6857dd9ac884e48990b.pdf" at bounding box center [932, 157] width 164 height 9
click at [933, 549] on div "Reject" at bounding box center [937, 553] width 76 height 26
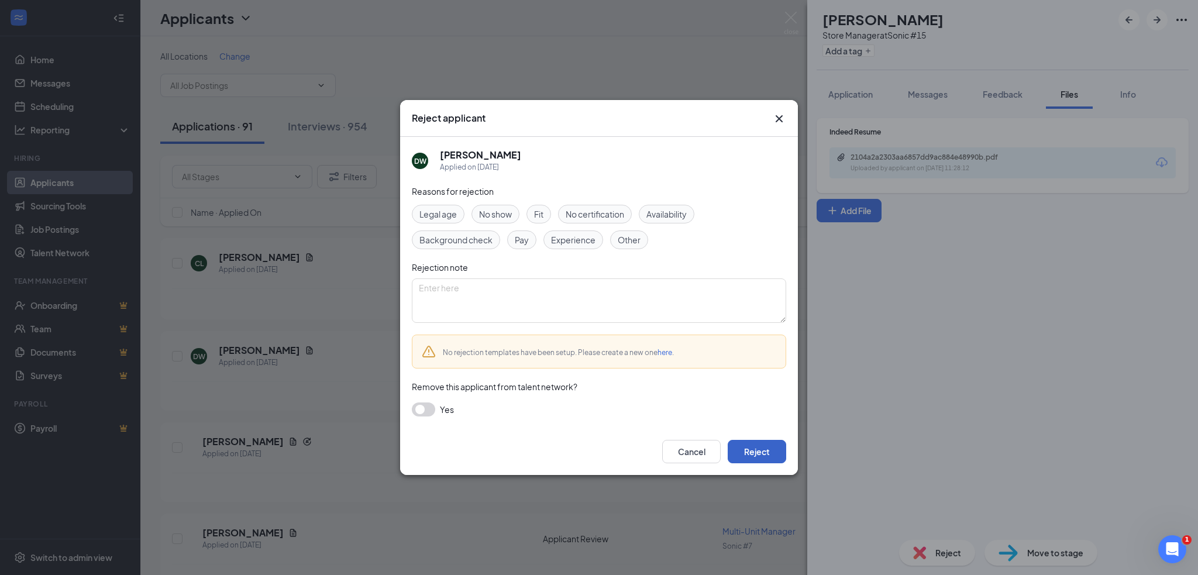
click at [746, 456] on button "Reject" at bounding box center [757, 451] width 58 height 23
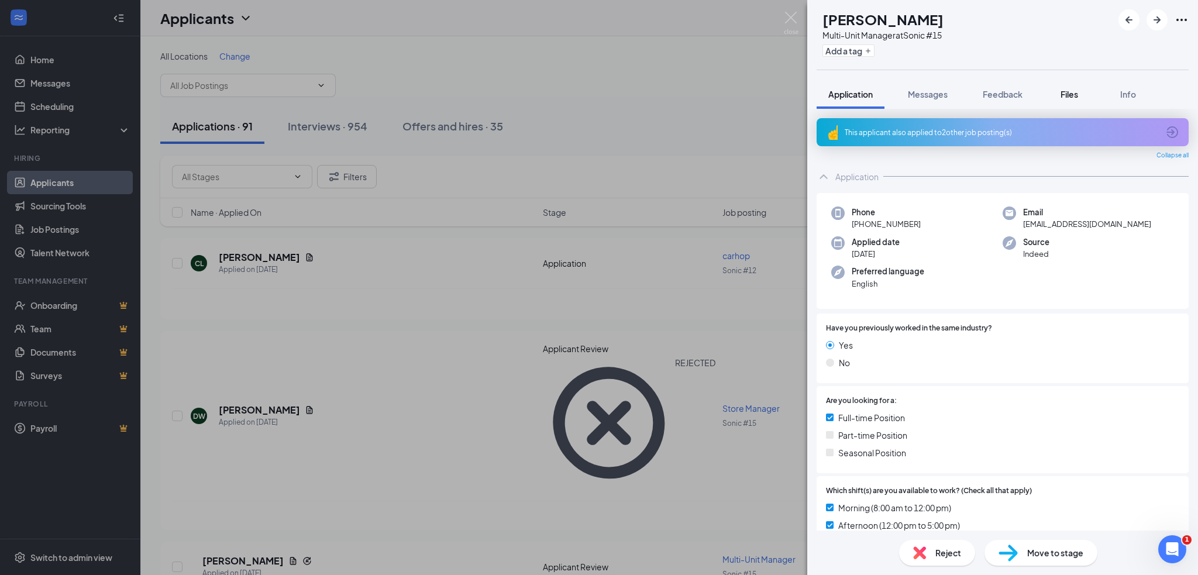
click at [1062, 95] on span "Files" at bounding box center [1069, 94] width 18 height 11
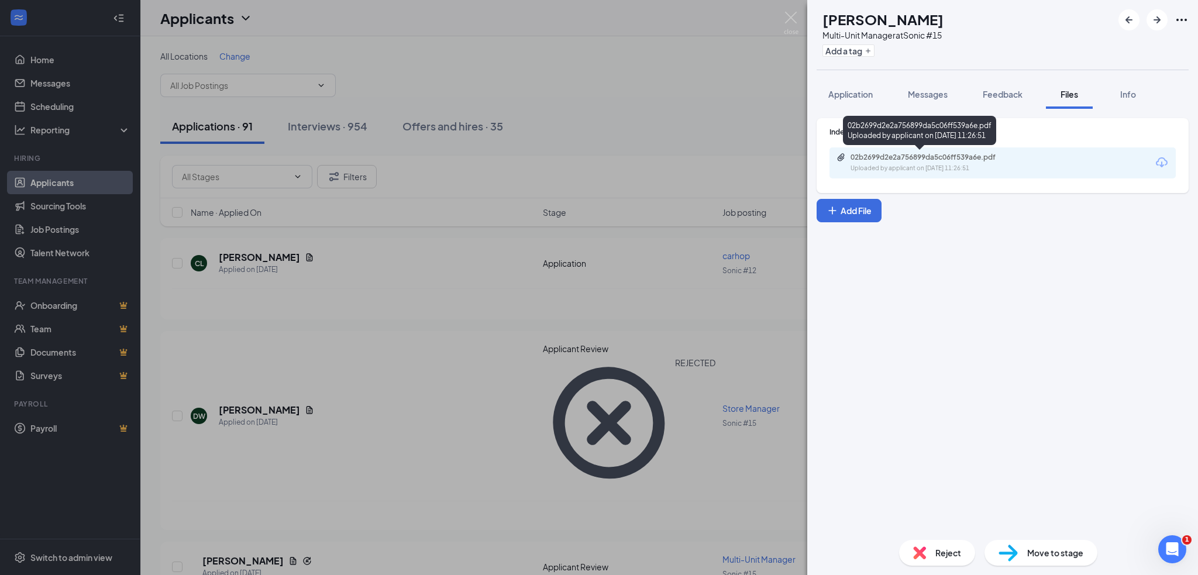
click at [918, 162] on div "02b2699d2e2a756899da5c06ff539a6e.pdf Uploaded by applicant on [DATE] 11:26:51" at bounding box center [931, 163] width 190 height 20
click at [953, 554] on span "Reject" at bounding box center [948, 552] width 26 height 13
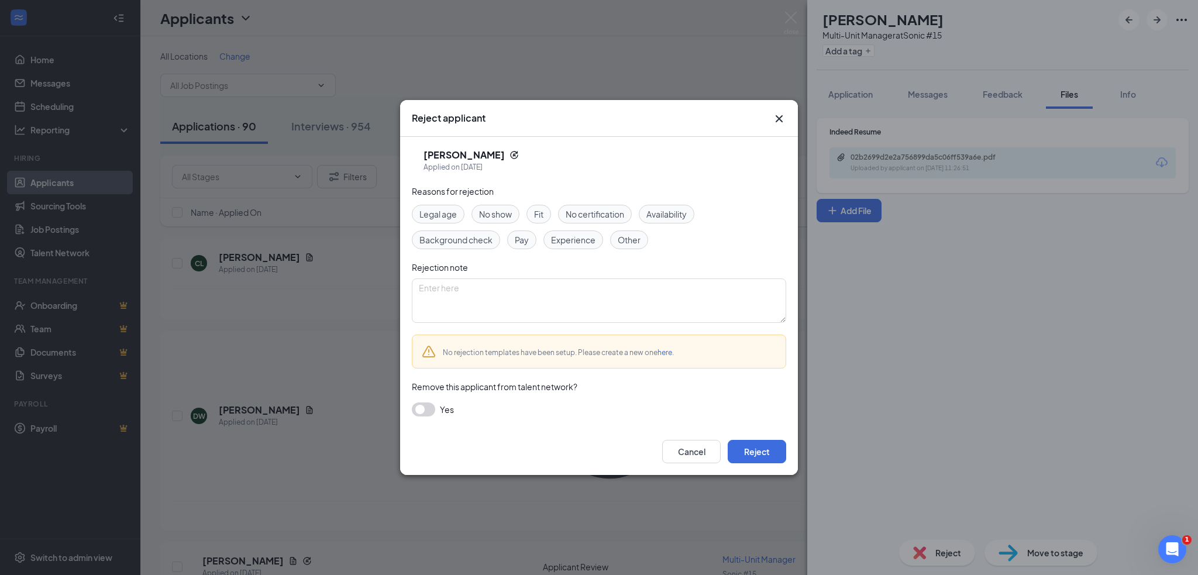
click at [438, 405] on div "Yes" at bounding box center [599, 409] width 374 height 14
click at [434, 409] on button "button" at bounding box center [423, 409] width 23 height 14
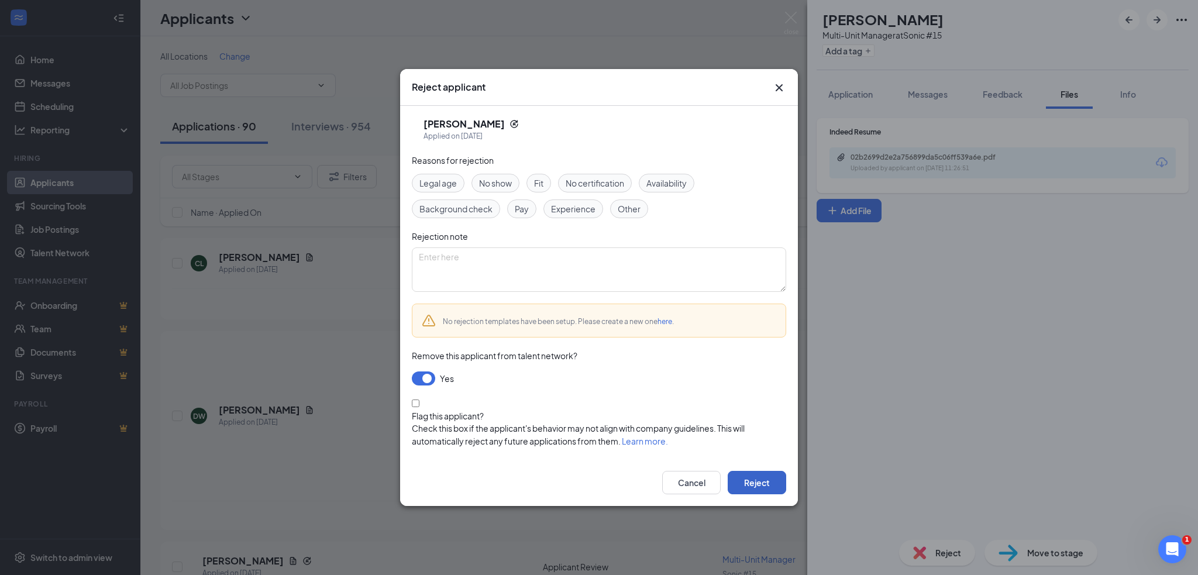
click at [756, 477] on button "Reject" at bounding box center [757, 482] width 58 height 23
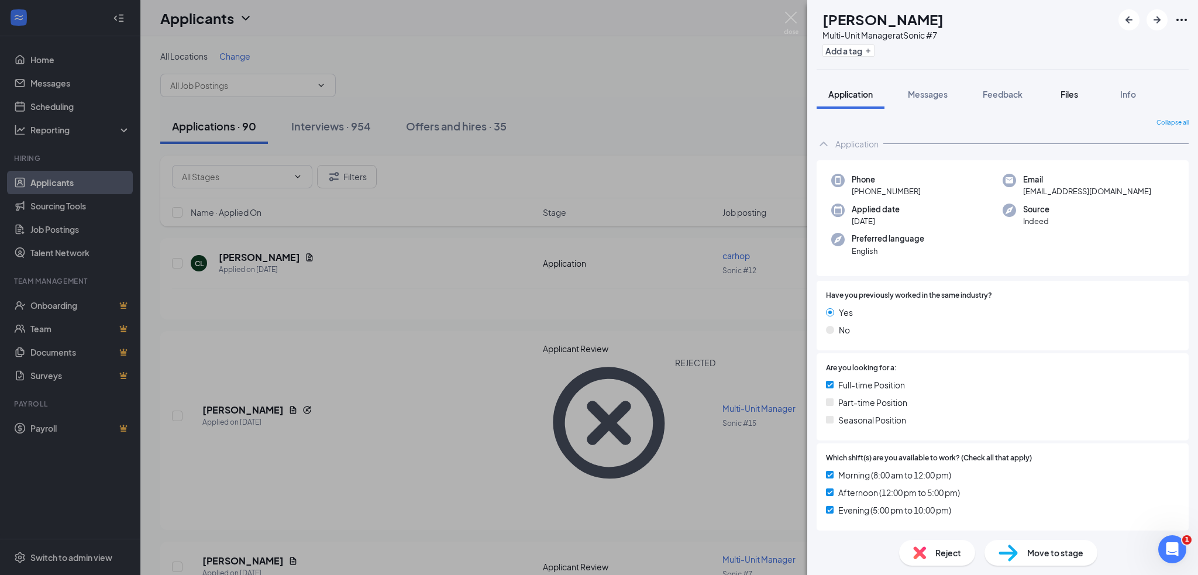
click at [1074, 97] on span "Files" at bounding box center [1069, 94] width 18 height 11
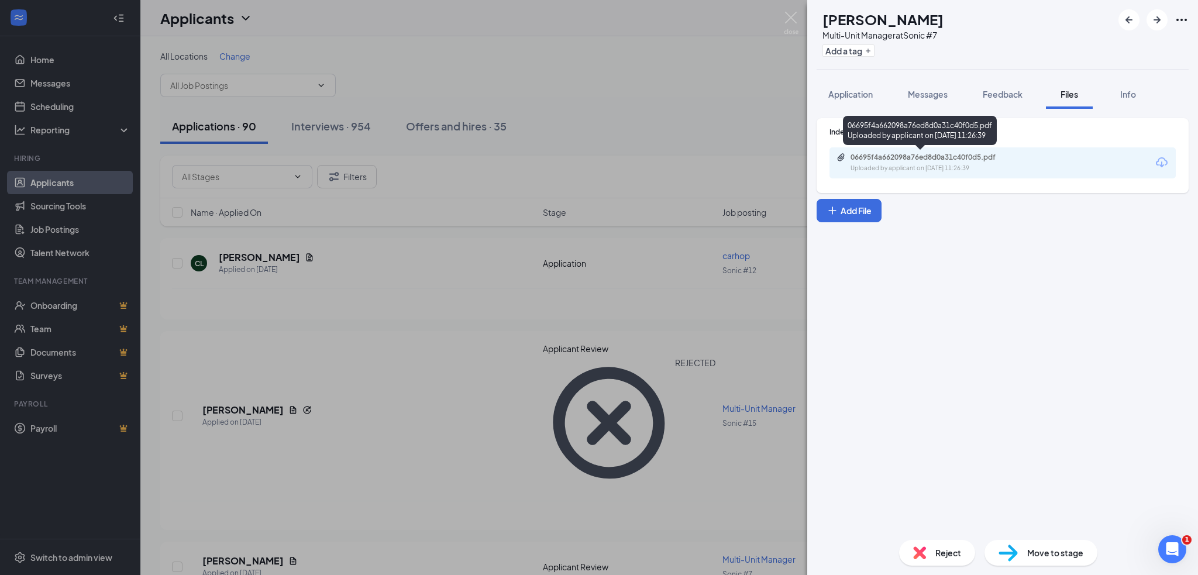
click at [944, 163] on div "06695f4a662098a76ed8d0a31c40f0d5.pdf Uploaded by applicant on [DATE] 11:26:39" at bounding box center [931, 163] width 190 height 20
click at [881, 168] on div "Uploaded by applicant on [DATE] 11:26:39" at bounding box center [937, 168] width 175 height 9
click at [938, 563] on div "Reject" at bounding box center [937, 553] width 76 height 26
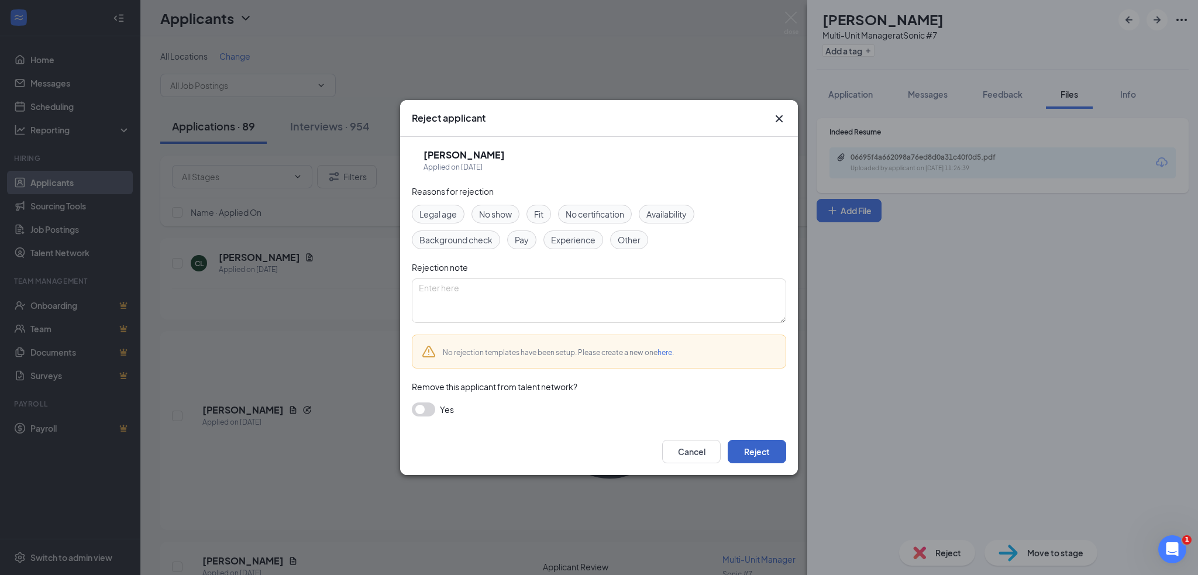
click at [770, 446] on button "Reject" at bounding box center [757, 451] width 58 height 23
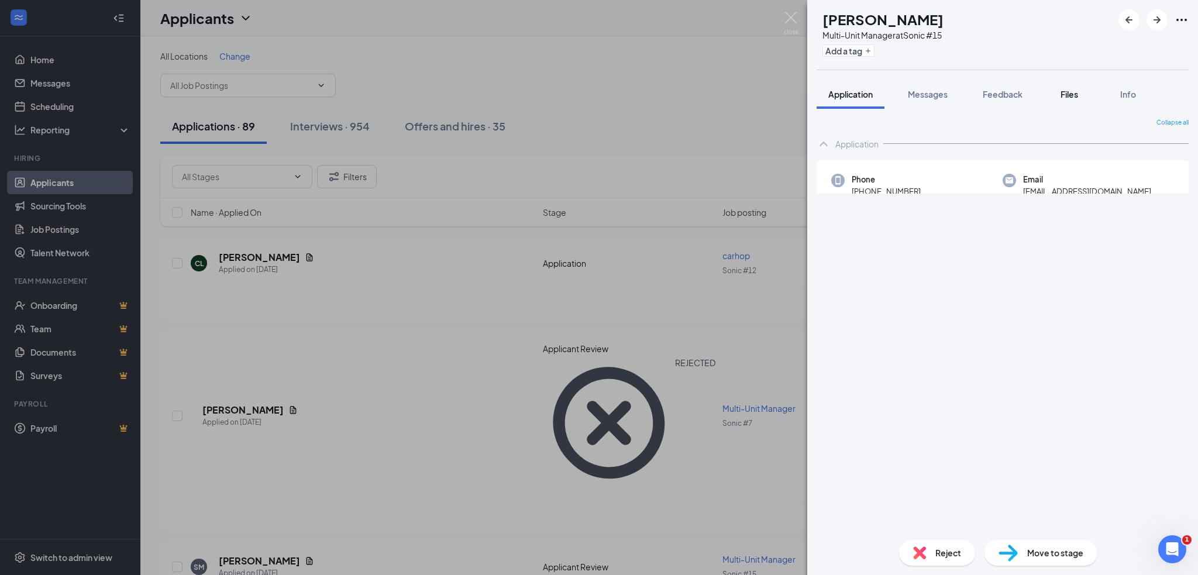
click at [1076, 98] on span "Files" at bounding box center [1069, 94] width 18 height 11
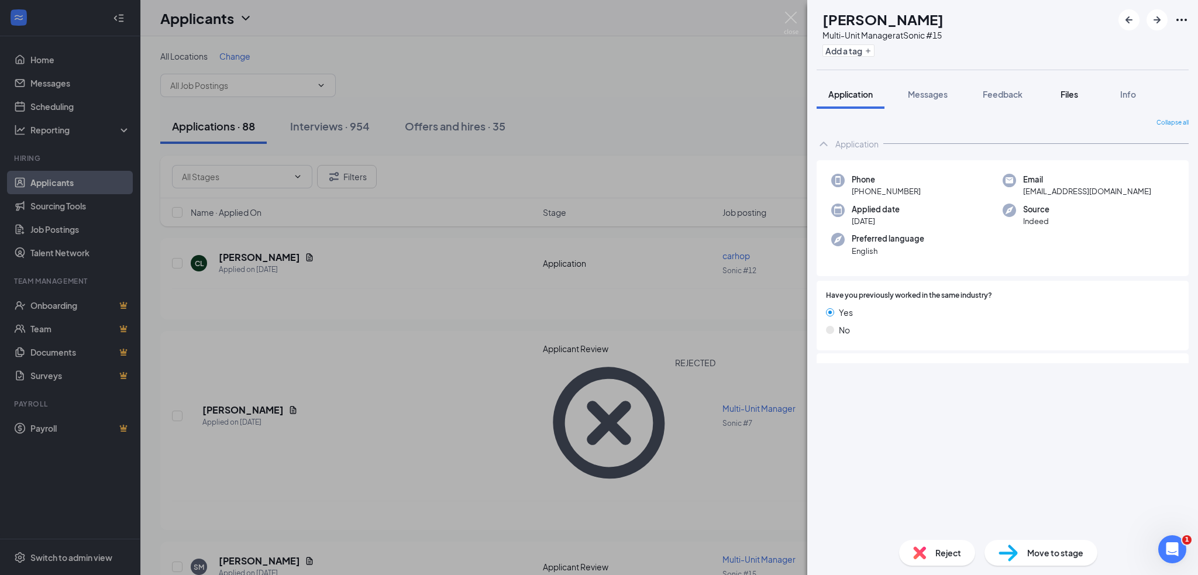
click at [1076, 92] on span "Files" at bounding box center [1069, 94] width 18 height 11
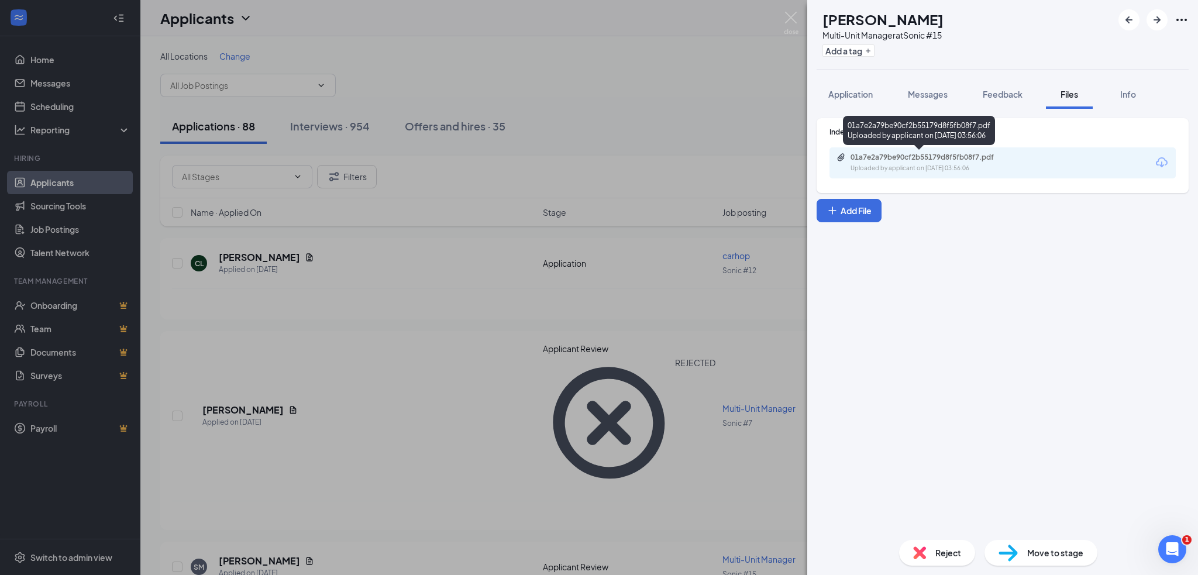
click at [912, 154] on div "01a7e2a79be90cf2b55179d8f5fb08f7.pdf" at bounding box center [932, 157] width 164 height 9
click at [939, 553] on span "Reject" at bounding box center [948, 552] width 26 height 13
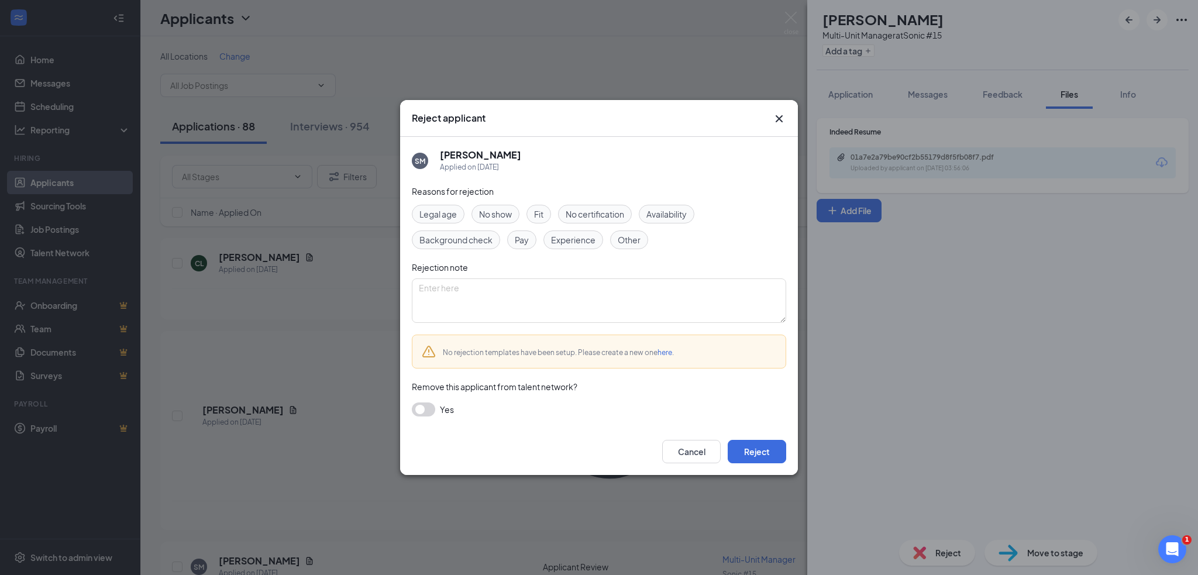
click at [433, 414] on button "button" at bounding box center [423, 409] width 23 height 14
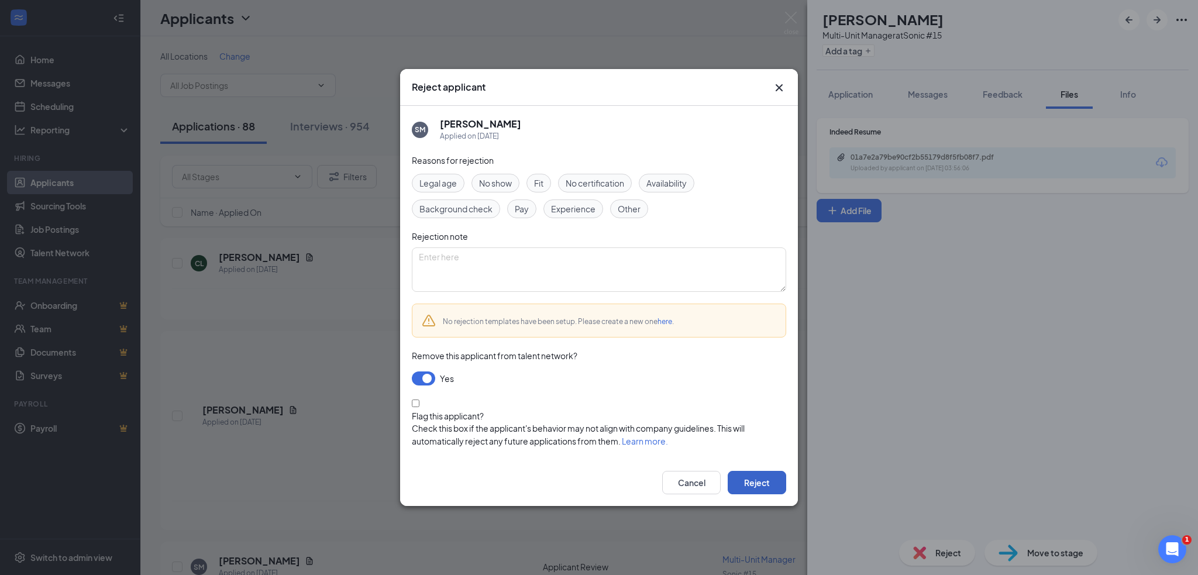
click at [758, 474] on button "Reject" at bounding box center [757, 482] width 58 height 23
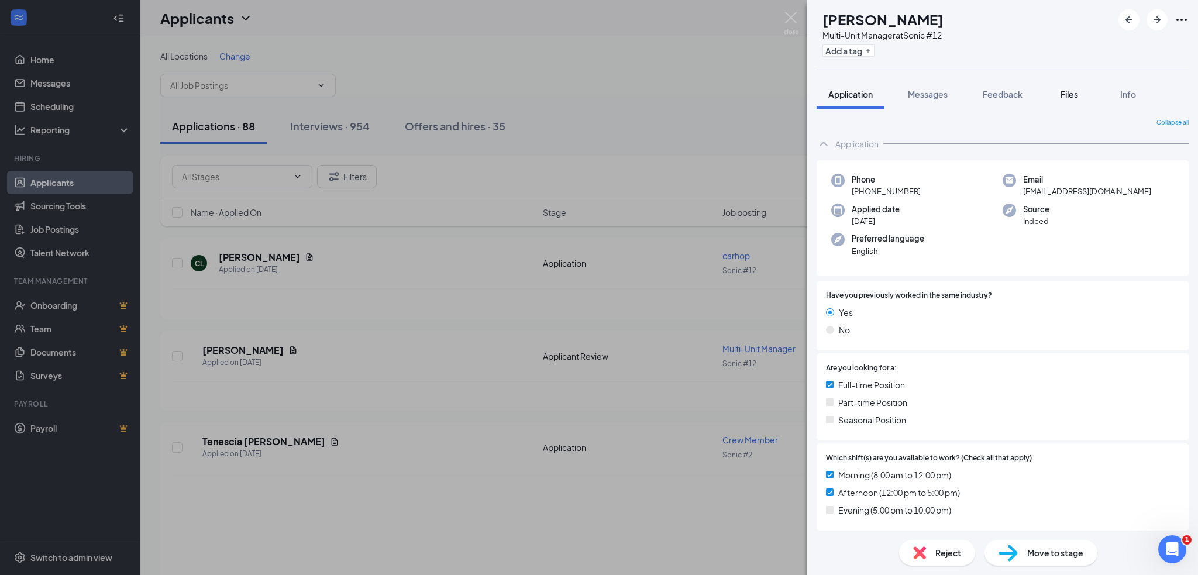
click at [1062, 98] on span "Files" at bounding box center [1069, 94] width 18 height 11
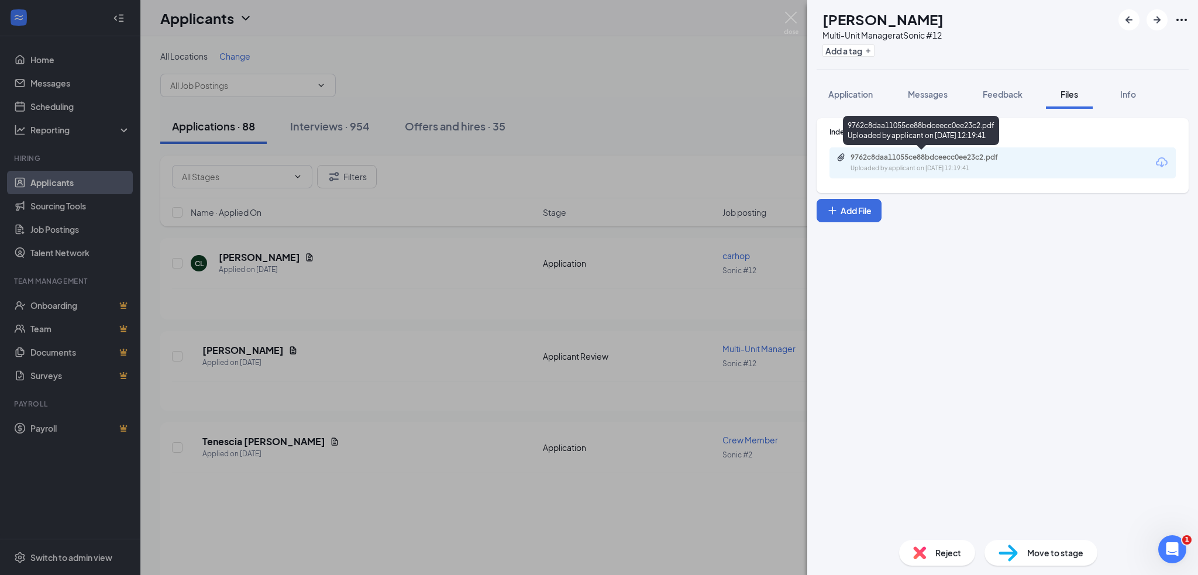
click at [939, 159] on div "9762c8daa11055ce88bdceecc0ee23c2.pdf" at bounding box center [932, 157] width 164 height 9
click at [936, 535] on div "Reject Move to stage" at bounding box center [1002, 553] width 391 height 44
click at [939, 548] on span "Reject" at bounding box center [948, 552] width 26 height 13
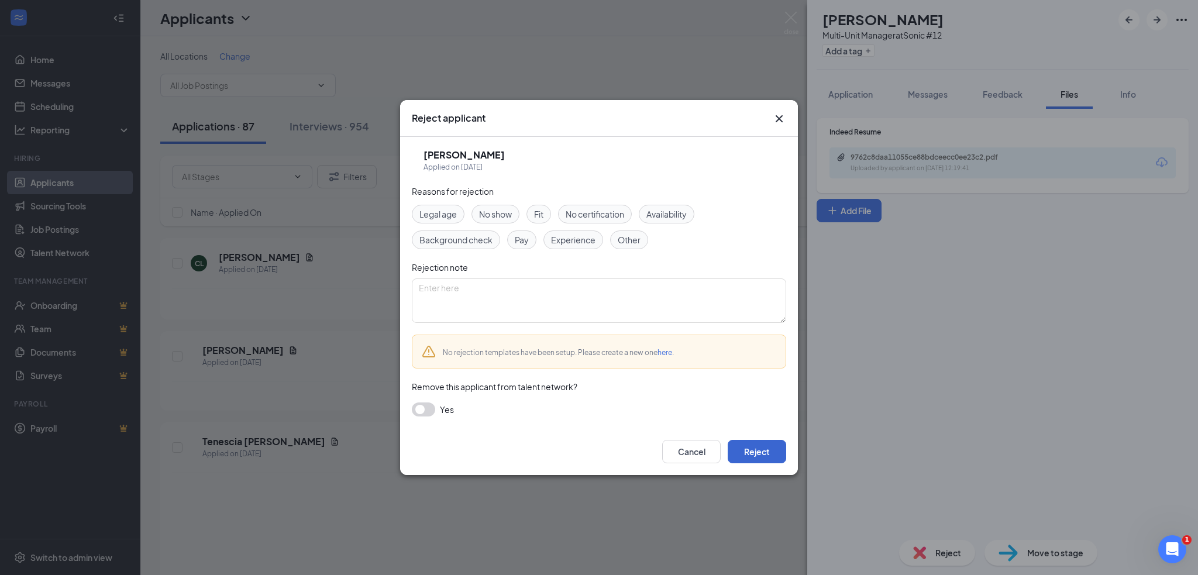
drag, startPoint x: 735, startPoint y: 461, endPoint x: 744, endPoint y: 456, distance: 10.7
click at [736, 461] on div "Cancel Reject" at bounding box center [599, 451] width 398 height 47
click at [744, 456] on button "Reject" at bounding box center [757, 451] width 58 height 23
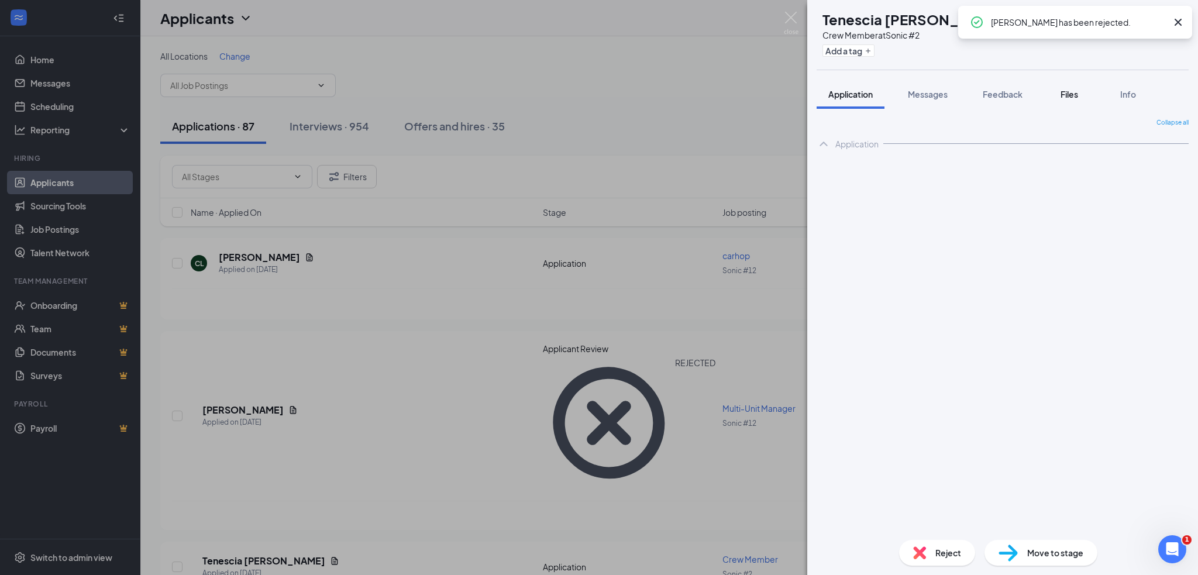
click at [1074, 92] on span "Files" at bounding box center [1069, 94] width 18 height 11
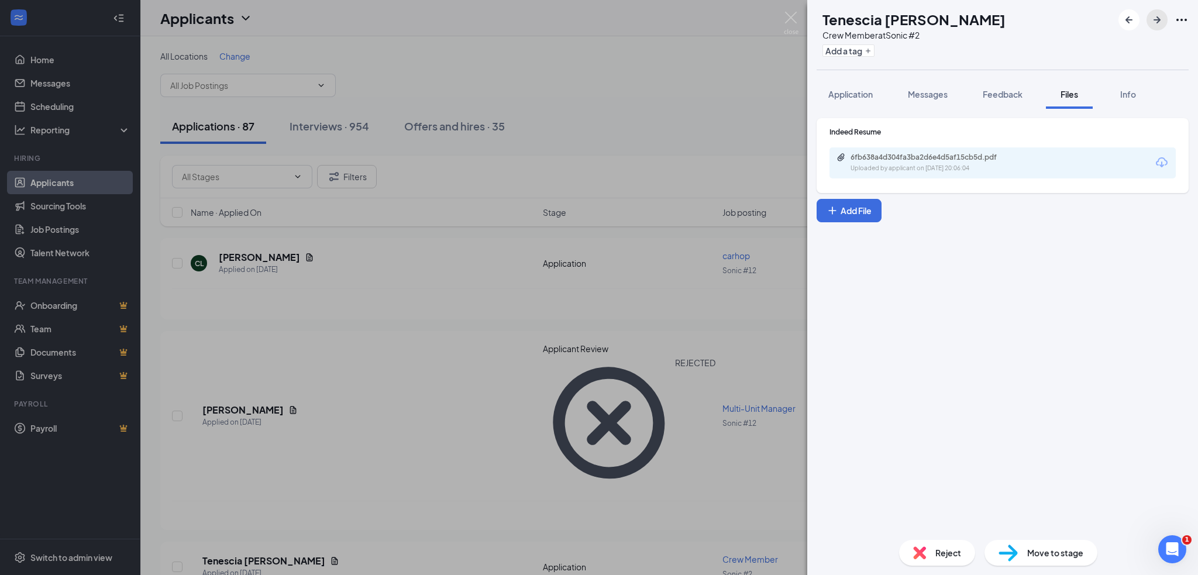
click at [1162, 18] on icon "ArrowRight" at bounding box center [1157, 20] width 14 height 14
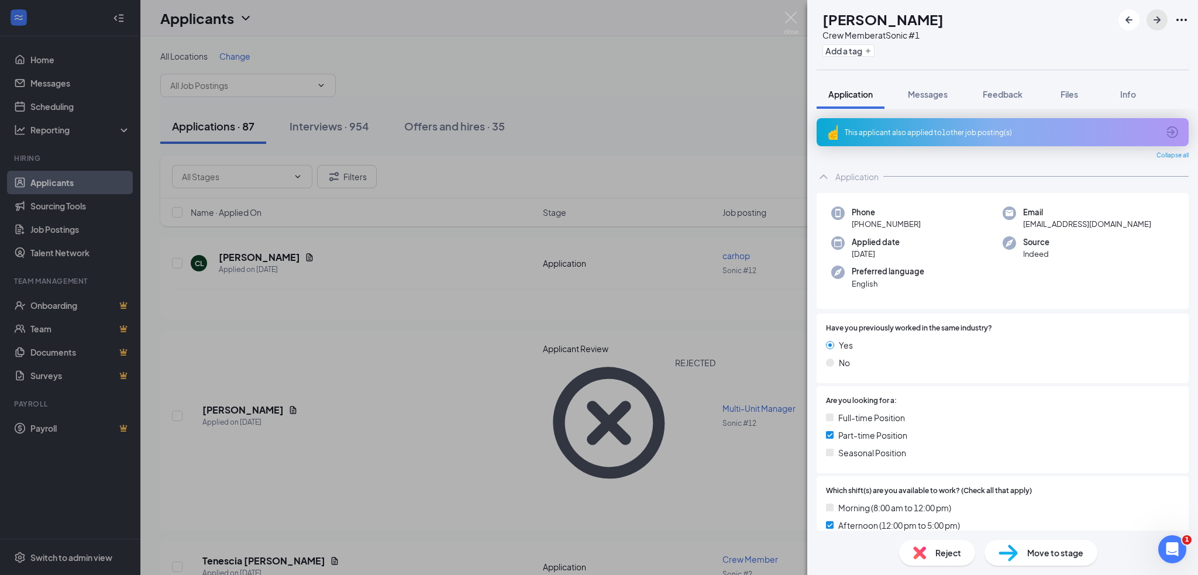
click at [1160, 19] on icon "ArrowRight" at bounding box center [1157, 20] width 14 height 14
click at [1069, 80] on button "Files" at bounding box center [1069, 94] width 47 height 29
click at [1072, 90] on span "Files" at bounding box center [1069, 94] width 18 height 11
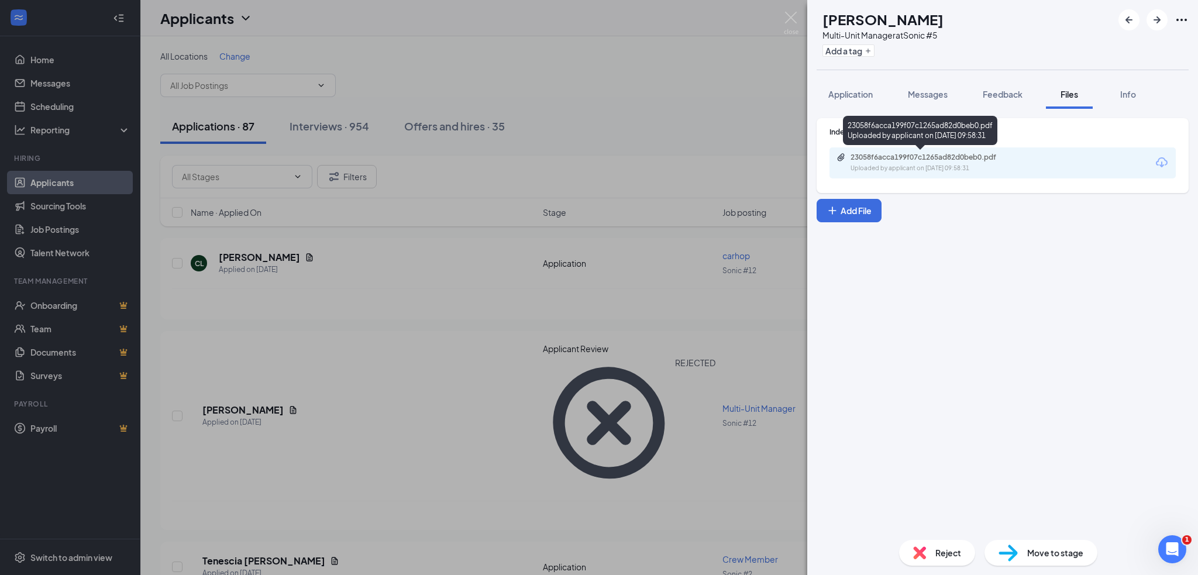
click at [949, 164] on div "Uploaded by applicant on [DATE] 09:58:31" at bounding box center [937, 168] width 175 height 9
click at [931, 561] on div "Reject" at bounding box center [937, 553] width 76 height 26
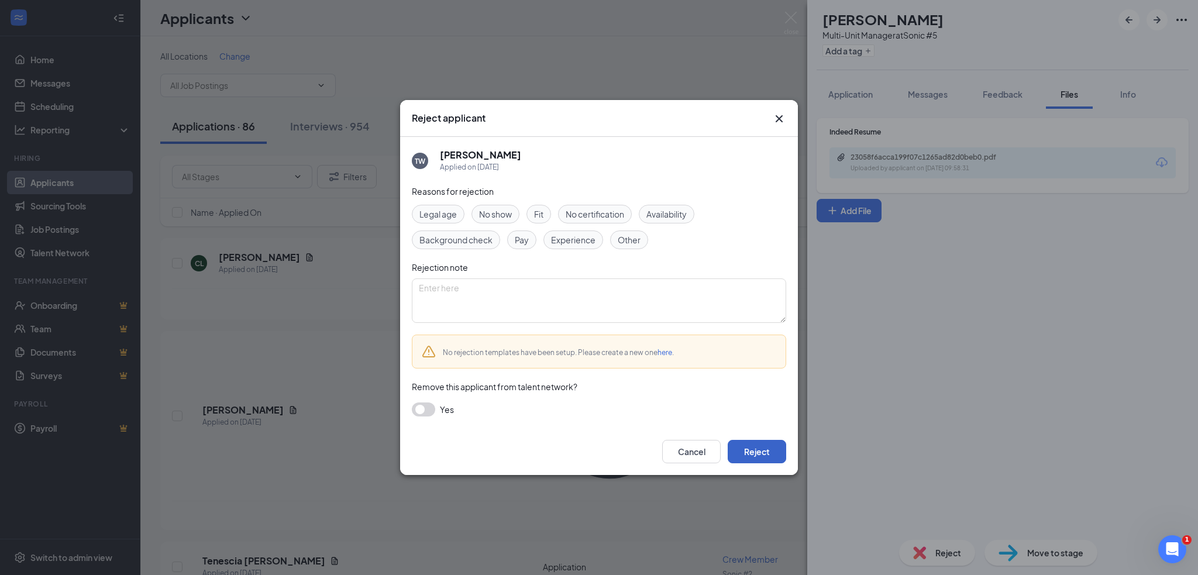
click at [750, 447] on button "Reject" at bounding box center [757, 451] width 58 height 23
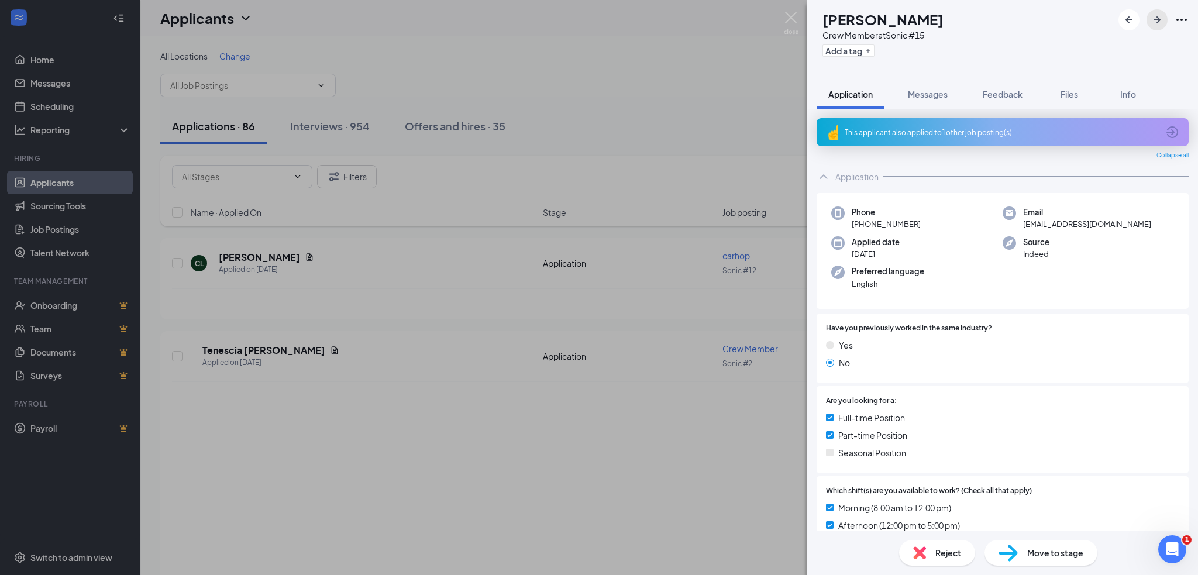
click at [1151, 25] on icon "ArrowRight" at bounding box center [1157, 20] width 14 height 14
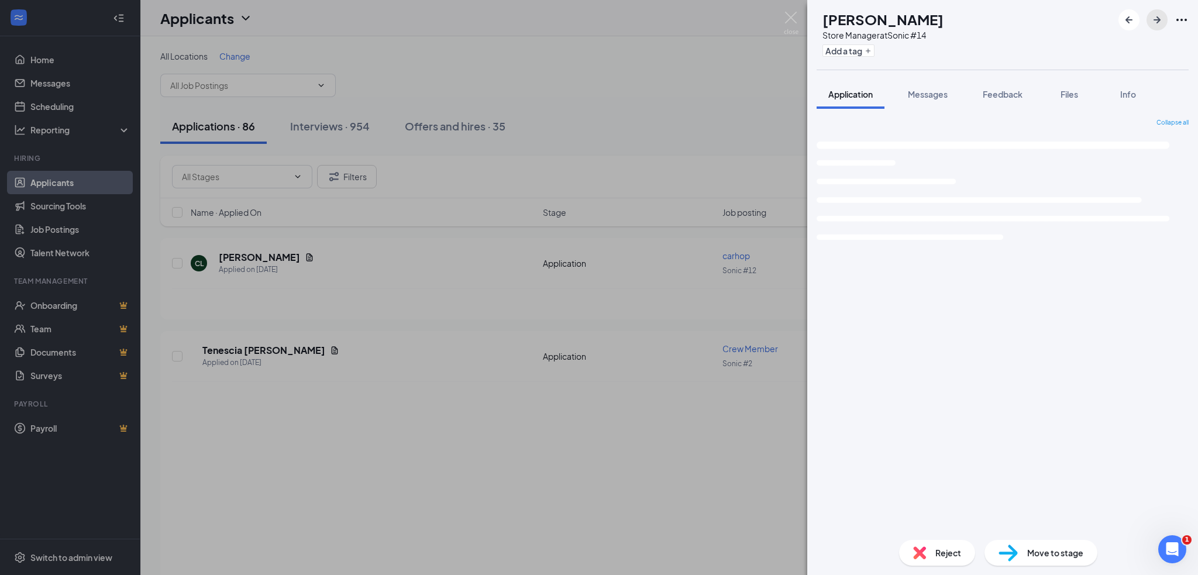
click at [1151, 24] on icon "ArrowRight" at bounding box center [1157, 20] width 14 height 14
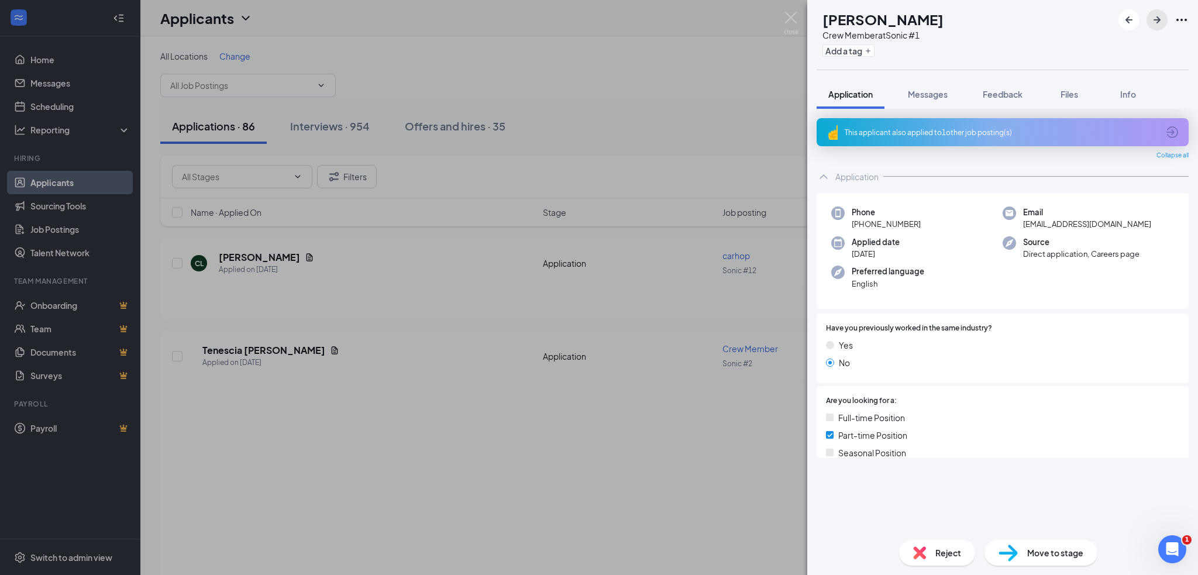
click at [1151, 24] on icon "ArrowRight" at bounding box center [1157, 20] width 14 height 14
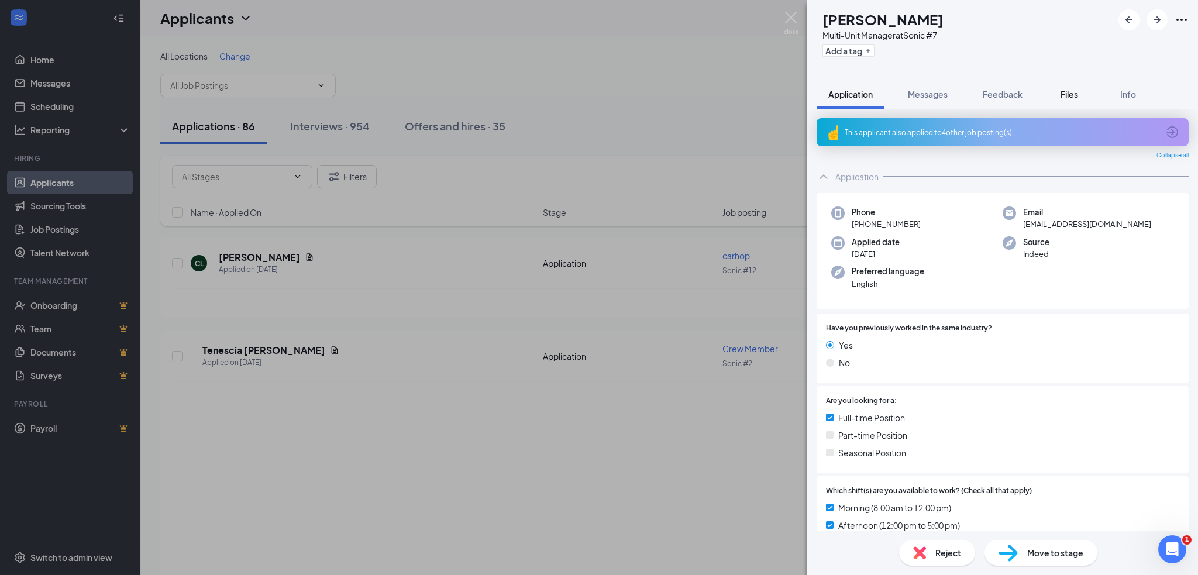
click at [1063, 94] on span "Files" at bounding box center [1069, 94] width 18 height 11
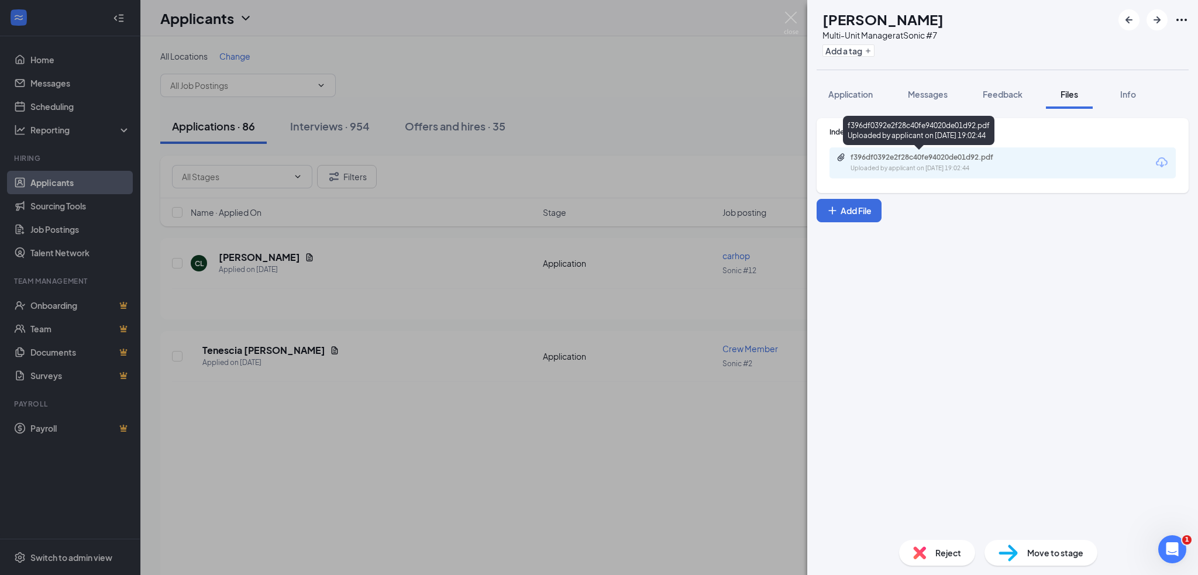
click at [969, 166] on div "Uploaded by applicant on [DATE] 19:02:44" at bounding box center [937, 168] width 175 height 9
click at [938, 562] on div "Reject" at bounding box center [937, 553] width 76 height 26
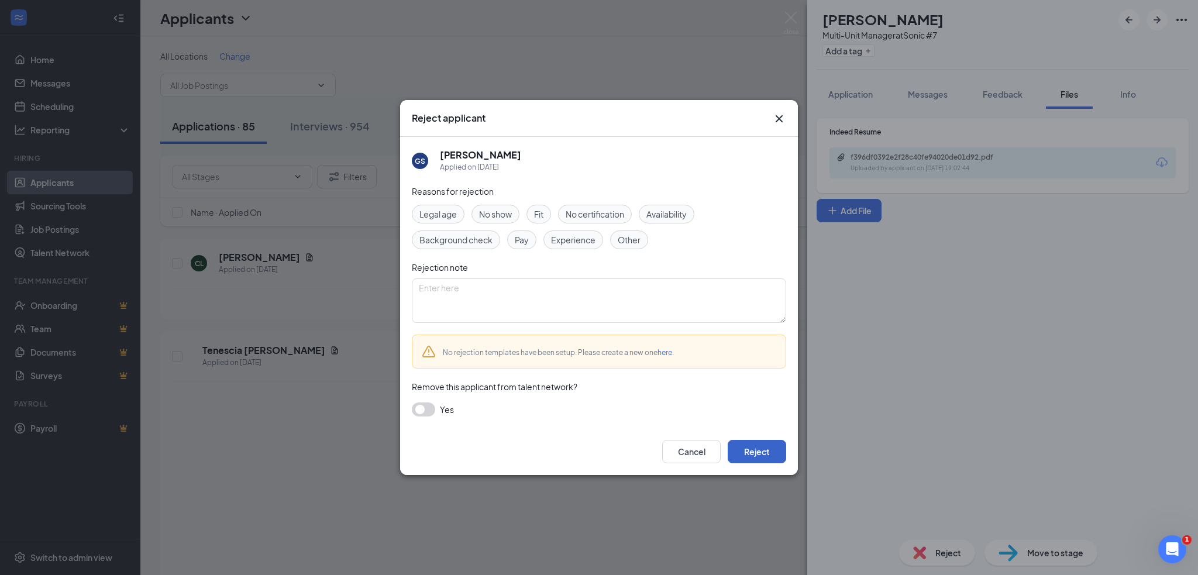
click at [768, 456] on button "Reject" at bounding box center [757, 451] width 58 height 23
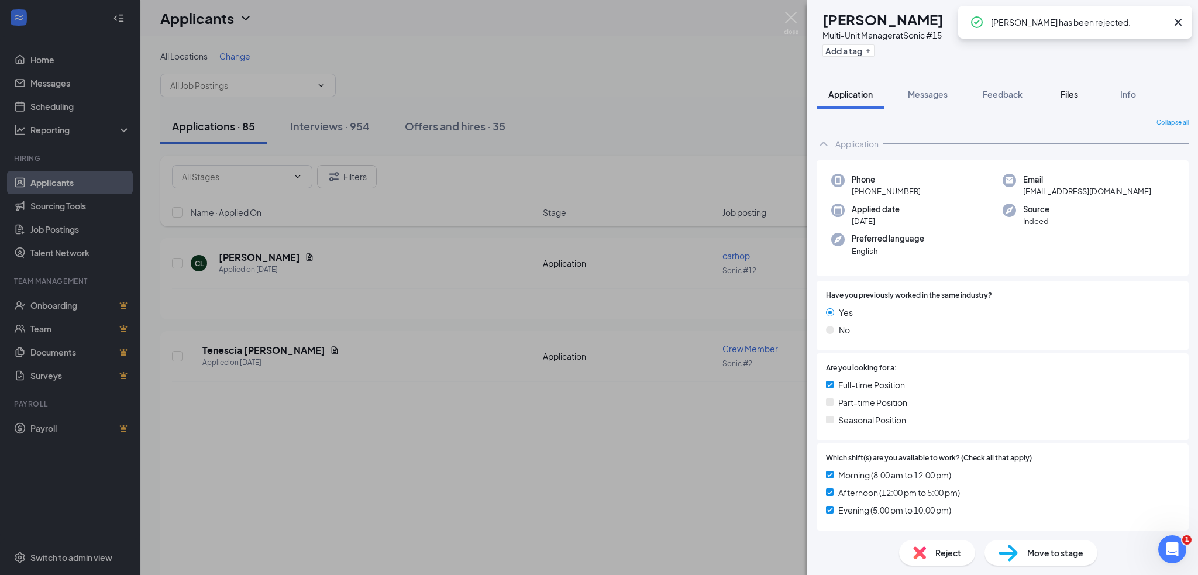
click at [1068, 91] on span "Files" at bounding box center [1069, 94] width 18 height 11
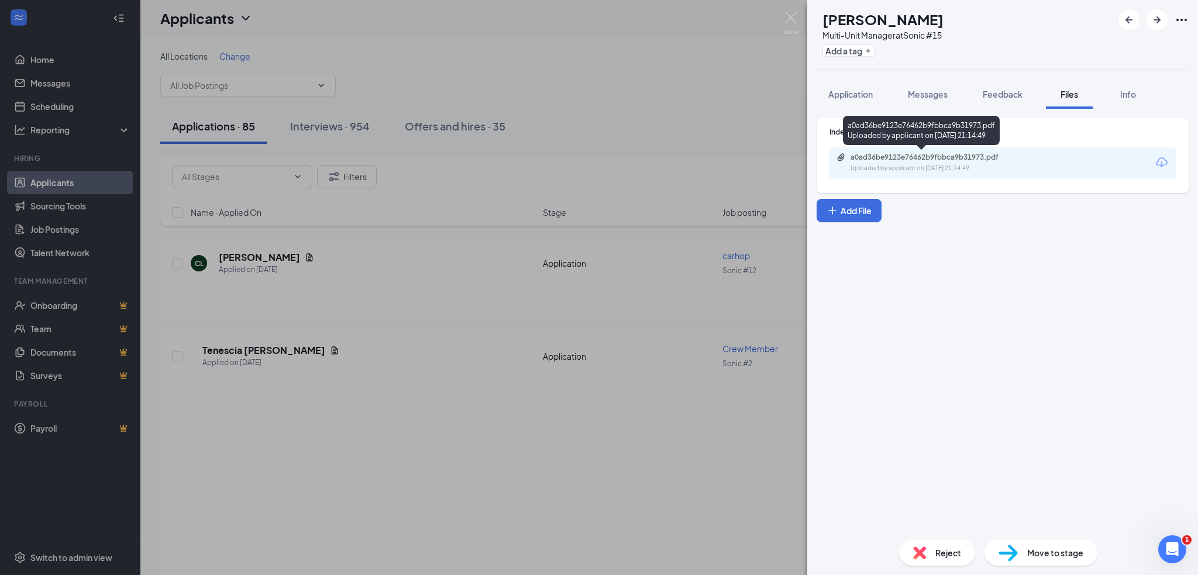
click at [940, 163] on div "a0ad36be9123e76462b9fbbca9b31973.pdf Uploaded by applicant on [DATE] 21:14:49" at bounding box center [931, 163] width 190 height 20
click at [929, 545] on div "Reject" at bounding box center [937, 553] width 76 height 26
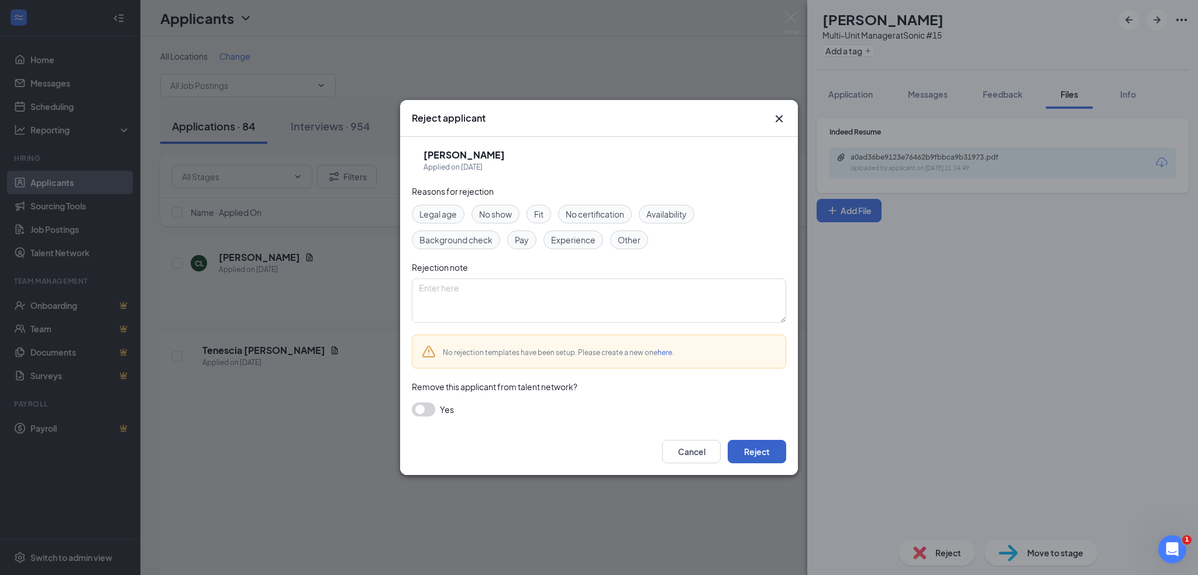
click at [749, 457] on button "Reject" at bounding box center [757, 451] width 58 height 23
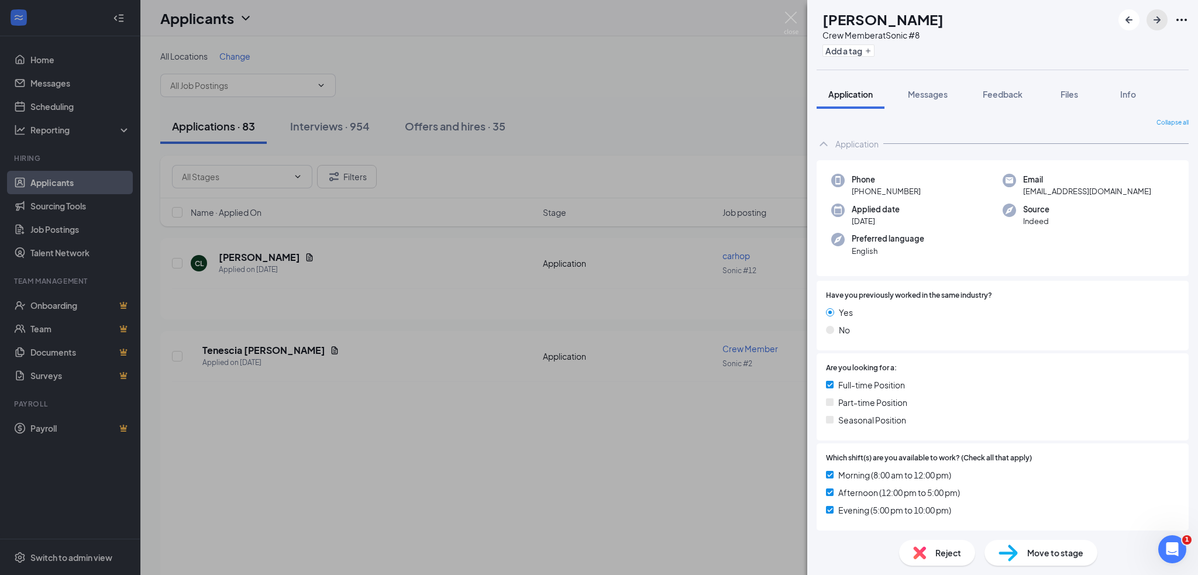
click at [1155, 19] on icon "ArrowRight" at bounding box center [1157, 20] width 14 height 14
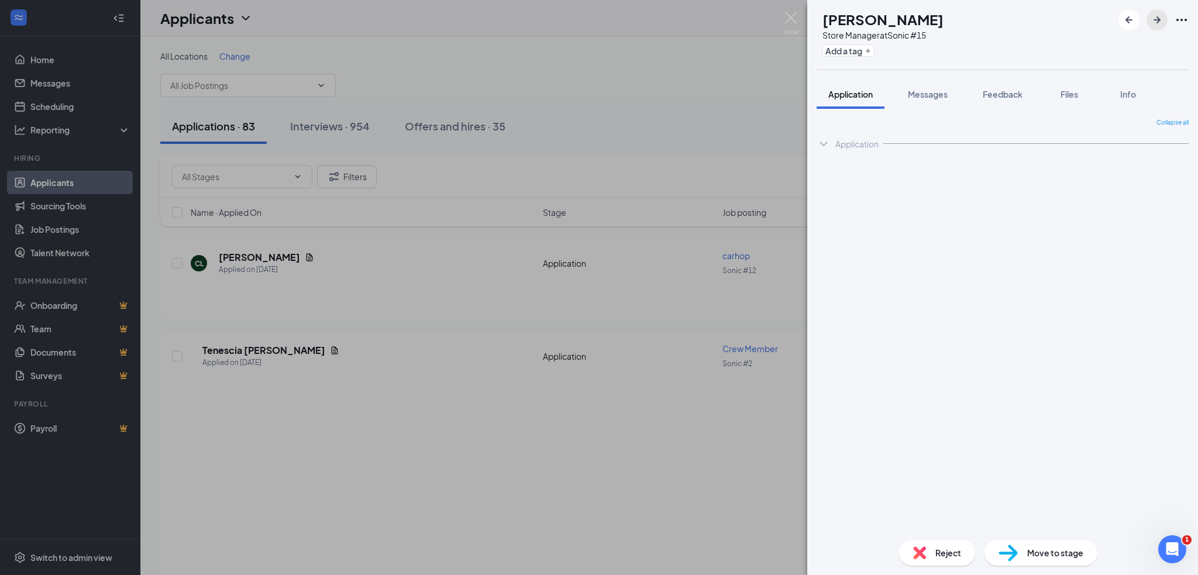
click at [1155, 19] on icon "ArrowRight" at bounding box center [1157, 20] width 14 height 14
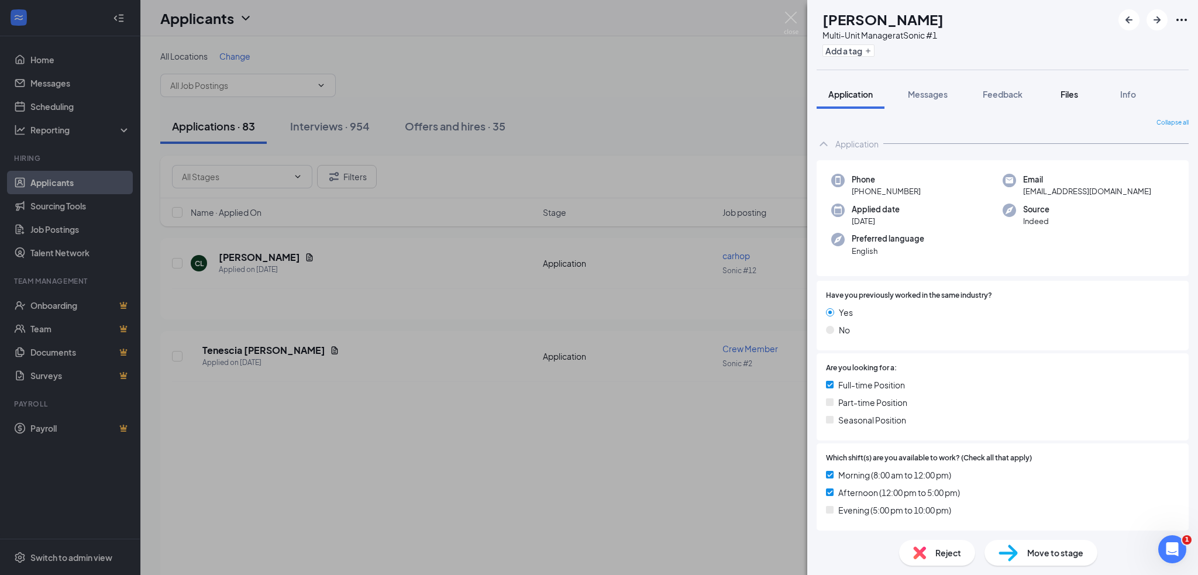
click at [1069, 93] on span "Files" at bounding box center [1069, 94] width 18 height 11
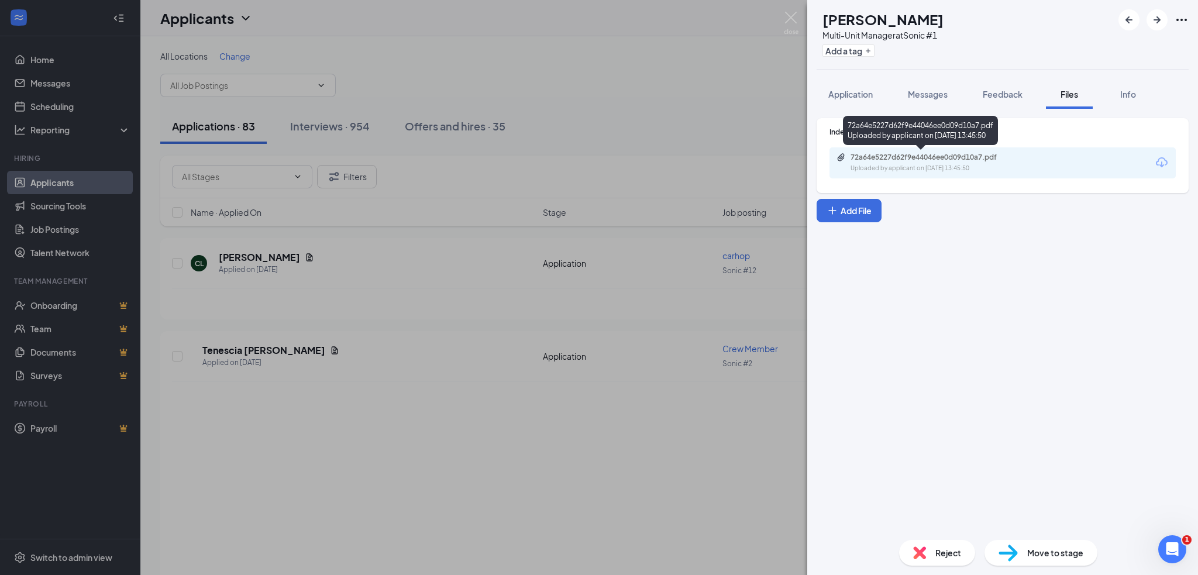
click at [994, 141] on div "72a64e5227d62f9e44046ee0d09d10a7.pdf Uploaded by applicant on [DATE] 13:45:50" at bounding box center [920, 130] width 155 height 29
click at [993, 156] on div "72a64e5227d62f9e44046ee0d09d10a7.pdf" at bounding box center [932, 157] width 164 height 9
click at [955, 549] on span "Reject" at bounding box center [948, 552] width 26 height 13
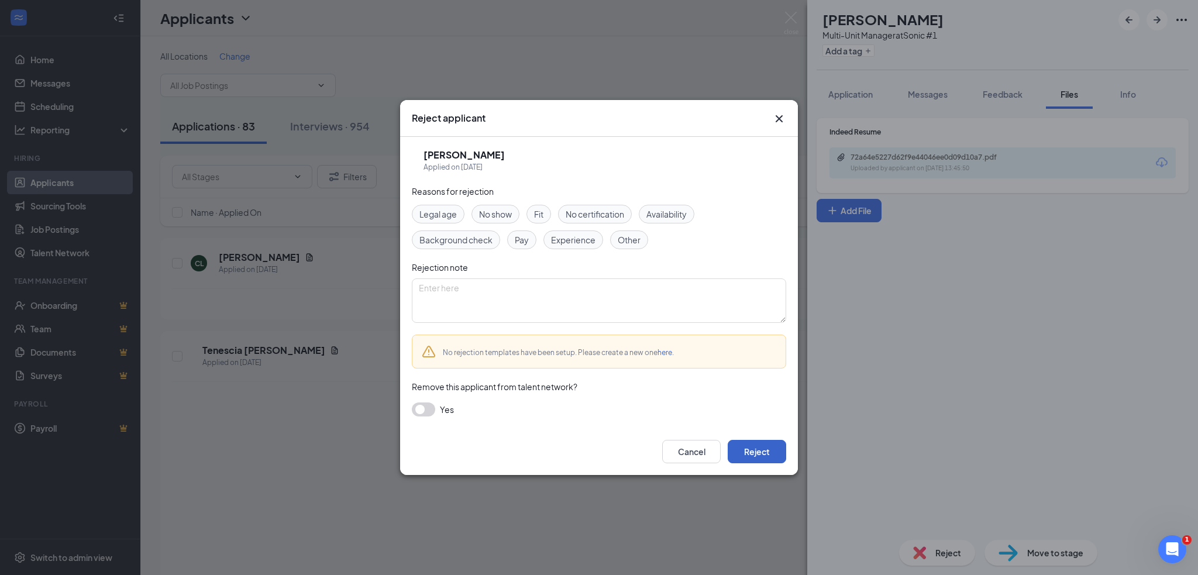
click at [759, 452] on button "Reject" at bounding box center [757, 451] width 58 height 23
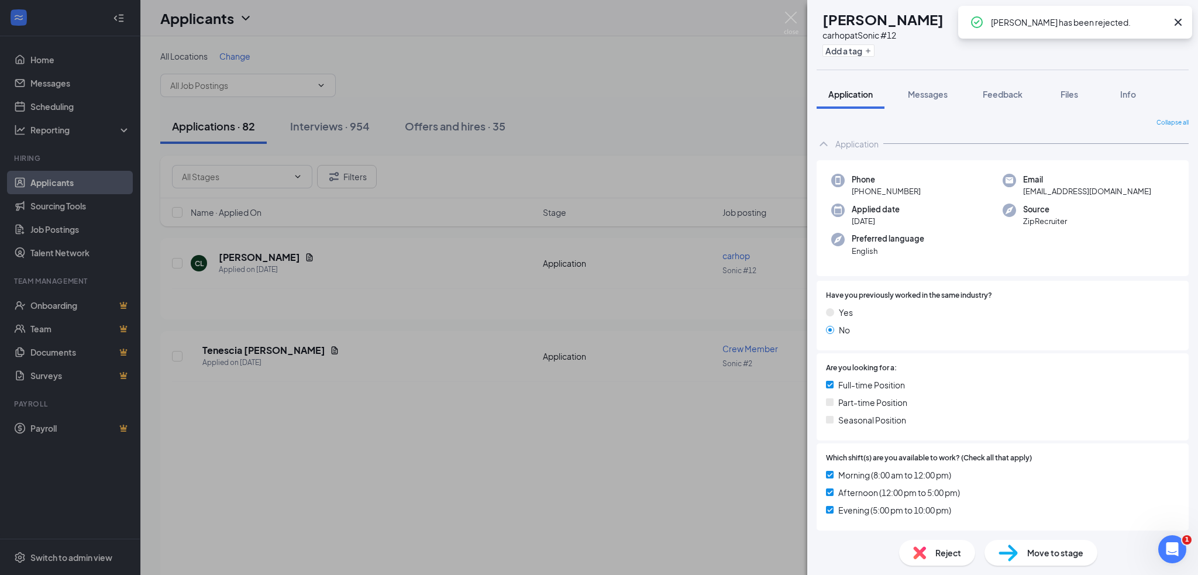
click at [1177, 23] on icon "Cross" at bounding box center [1178, 22] width 7 height 7
click at [1154, 20] on icon "ArrowRight" at bounding box center [1156, 19] width 7 height 7
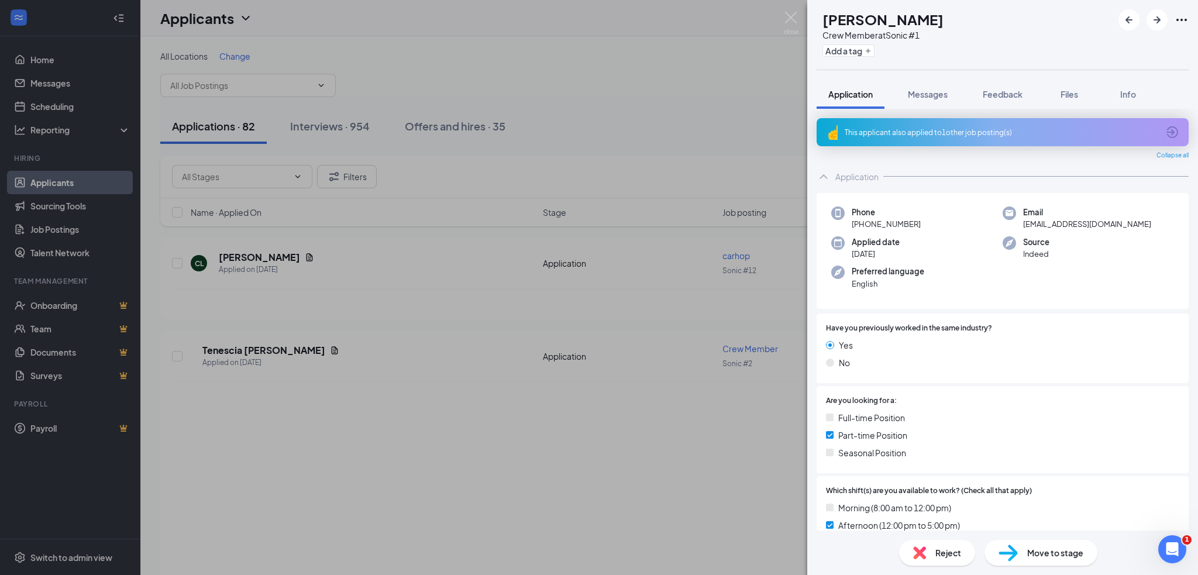
click at [519, 99] on div "NT [PERSON_NAME] Crew Member at Sonic #1 Add a tag Application Messages Feedbac…" at bounding box center [599, 287] width 1198 height 575
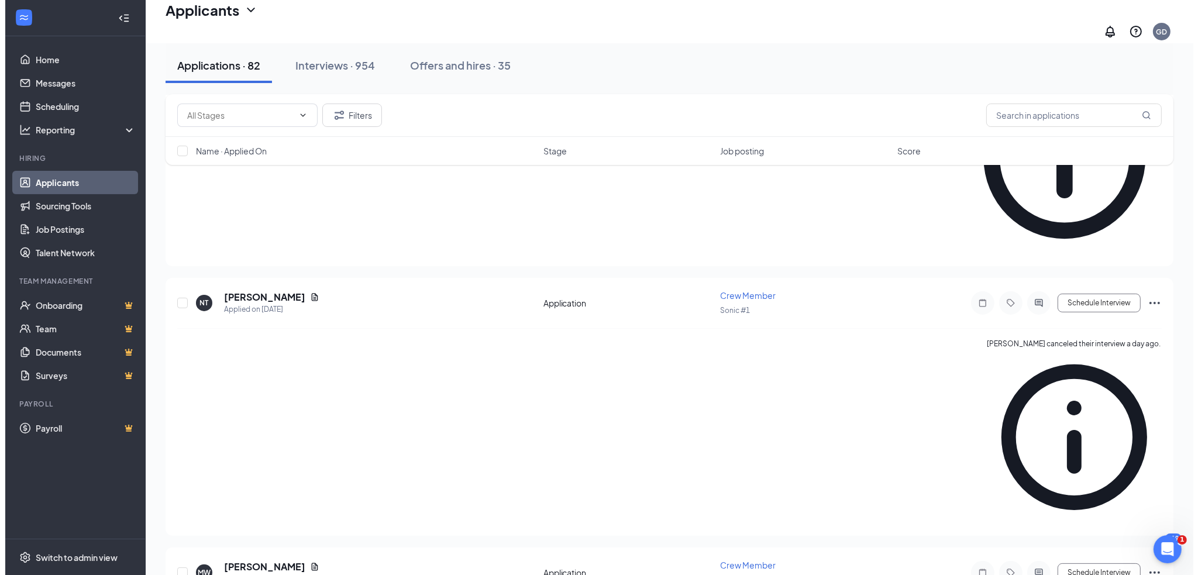
scroll to position [351, 0]
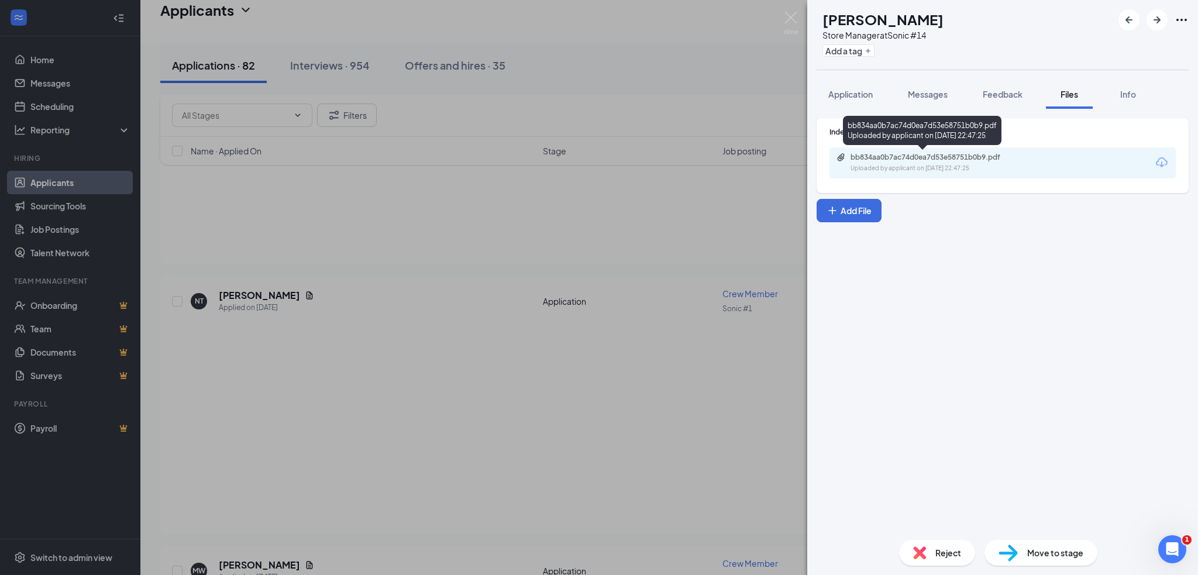
click at [945, 154] on div "bb834aa0b7ac74d0ea7d53e58751b0b9.pdf" at bounding box center [932, 157] width 164 height 9
